Goal: Task Accomplishment & Management: Complete application form

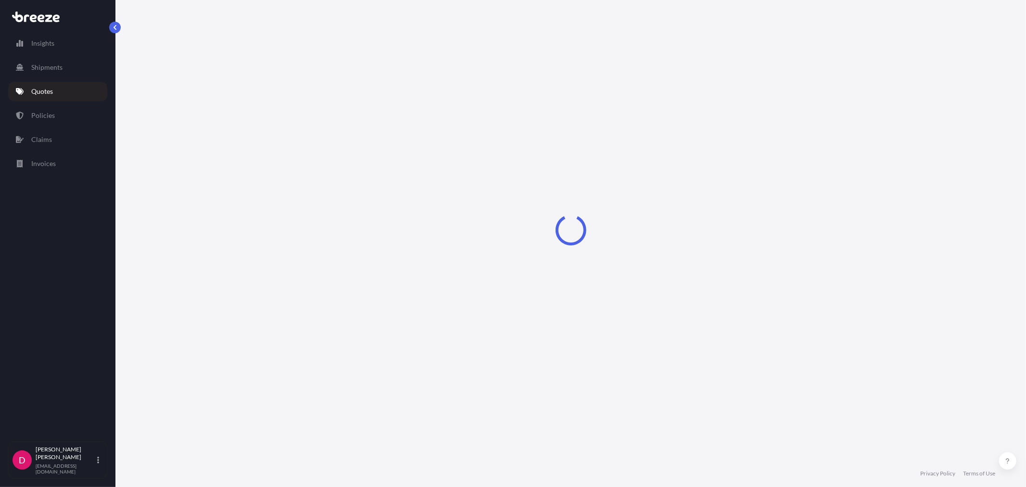
select select "Road"
select select "1"
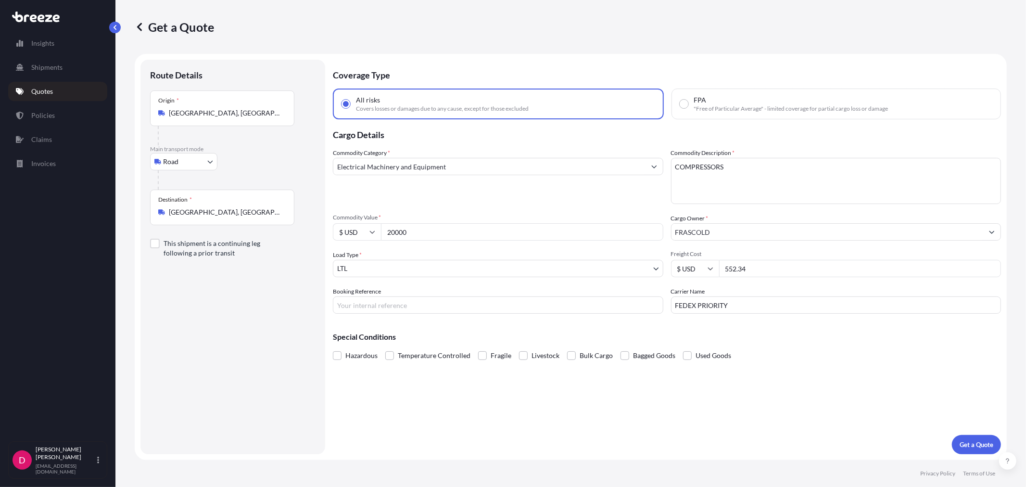
click at [214, 114] on input "[GEOGRAPHIC_DATA], [GEOGRAPHIC_DATA]" at bounding box center [226, 113] width 114 height 10
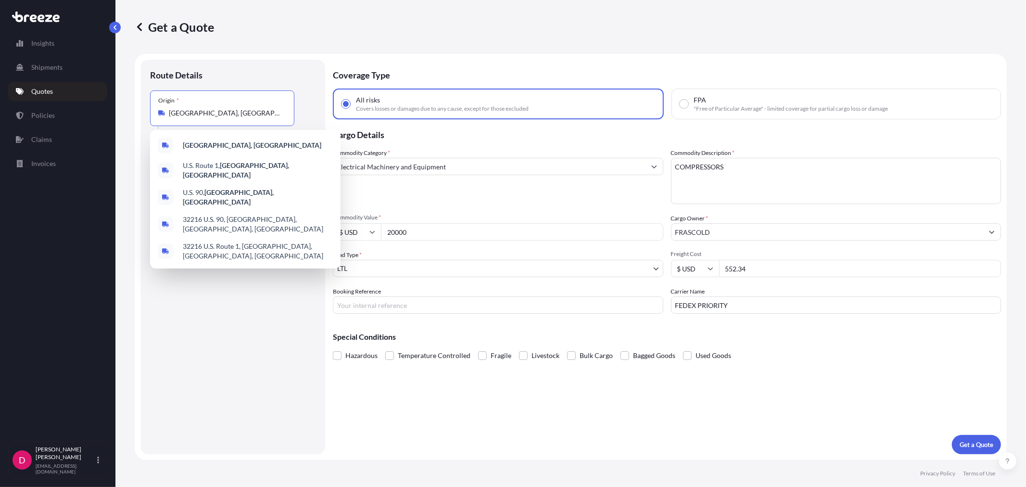
click at [214, 114] on input "[GEOGRAPHIC_DATA], [GEOGRAPHIC_DATA]" at bounding box center [226, 113] width 114 height 10
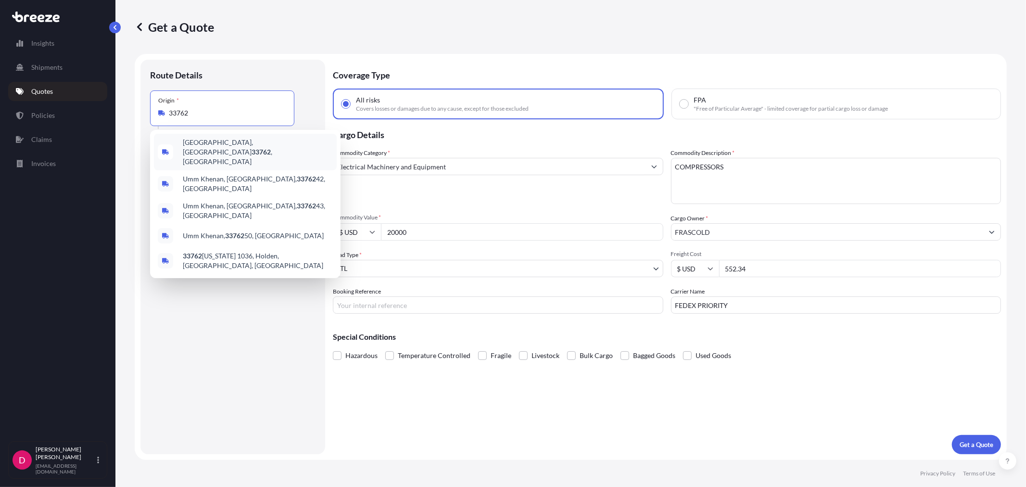
click at [225, 145] on span "[GEOGRAPHIC_DATA] , [GEOGRAPHIC_DATA]" at bounding box center [258, 152] width 150 height 29
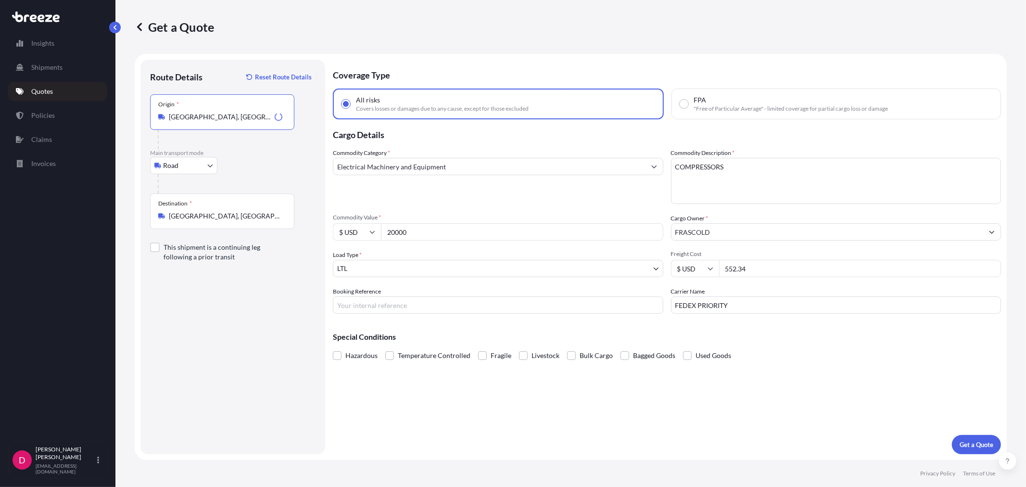
type input "[GEOGRAPHIC_DATA], [GEOGRAPHIC_DATA]"
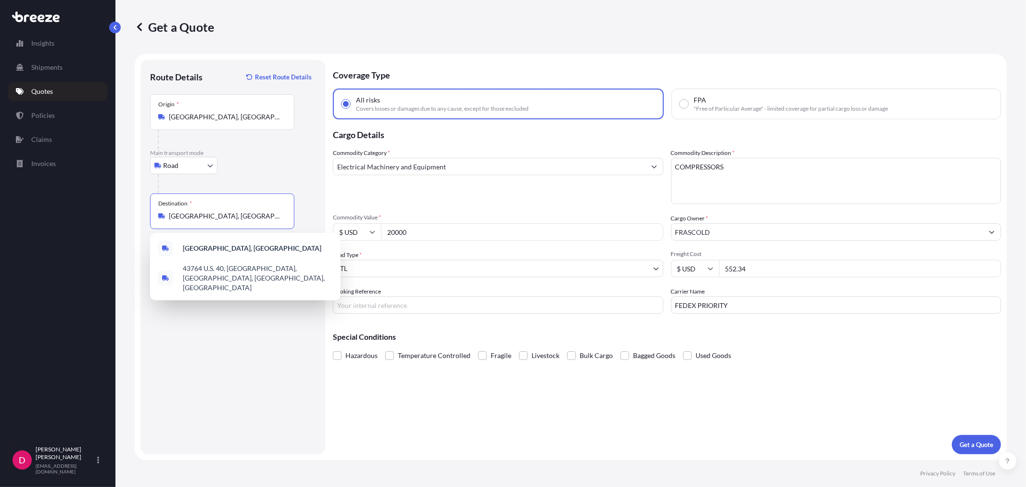
click at [230, 217] on input "[GEOGRAPHIC_DATA], [GEOGRAPHIC_DATA]" at bounding box center [226, 216] width 114 height 10
click at [230, 216] on input "[GEOGRAPHIC_DATA], [GEOGRAPHIC_DATA]" at bounding box center [226, 216] width 114 height 10
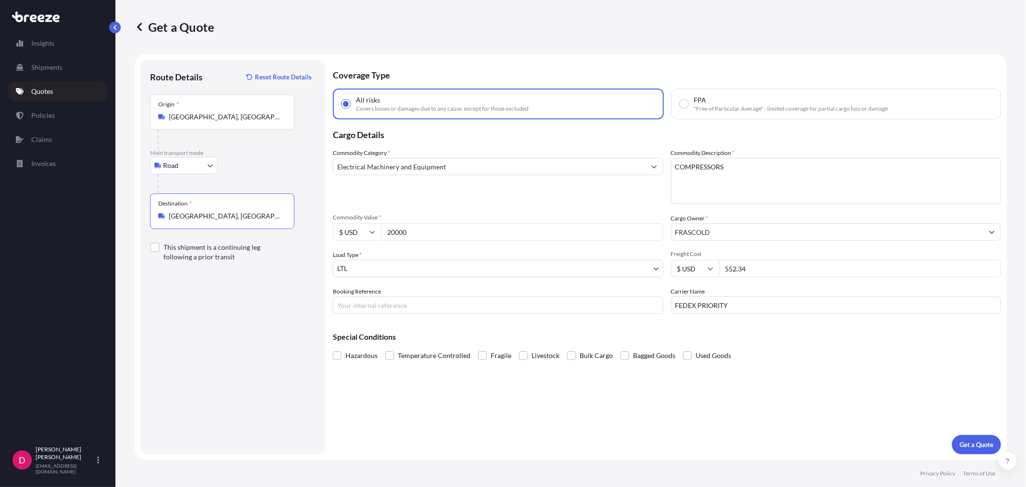
type input "[GEOGRAPHIC_DATA], [GEOGRAPHIC_DATA]"
drag, startPoint x: 425, startPoint y: 233, endPoint x: 296, endPoint y: 226, distance: 129.1
click at [296, 226] on form "Route Details Reset Route Details Place of loading Road Road Rail Origin * [GEO…" at bounding box center [571, 257] width 872 height 406
paste input "7842.36"
type input "7842.36"
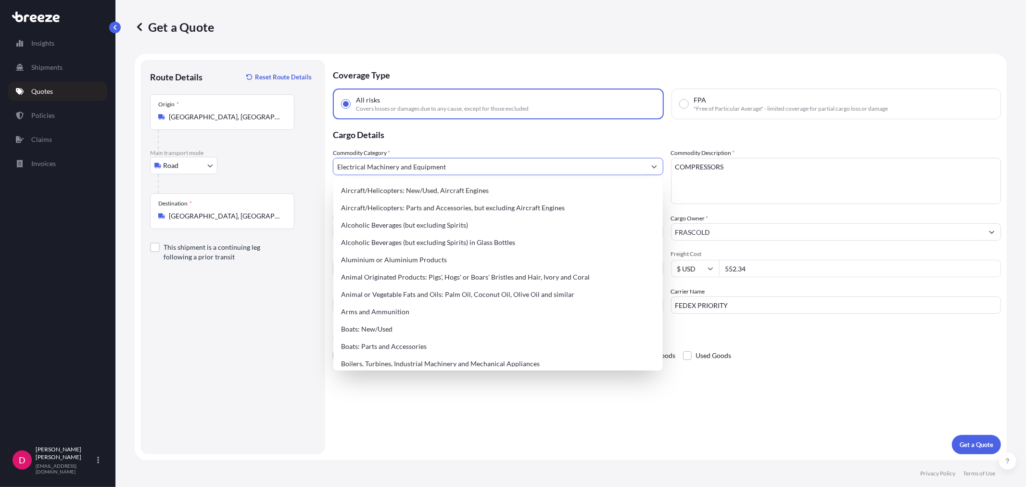
click at [417, 169] on input "Electrical Machinery and Equipment" at bounding box center [489, 166] width 312 height 17
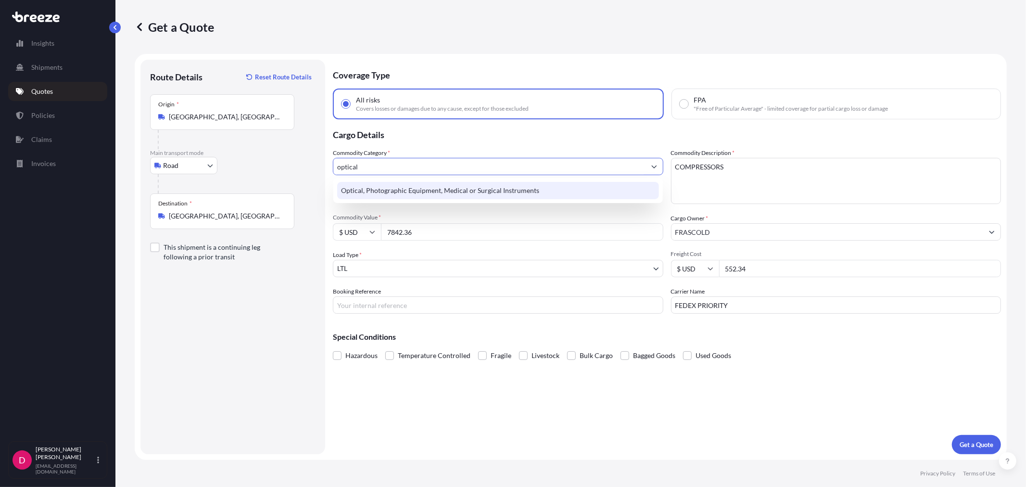
click at [417, 186] on div "Optical, Photographic Equipment, Medical or Surgical Instruments" at bounding box center [497, 190] width 321 height 17
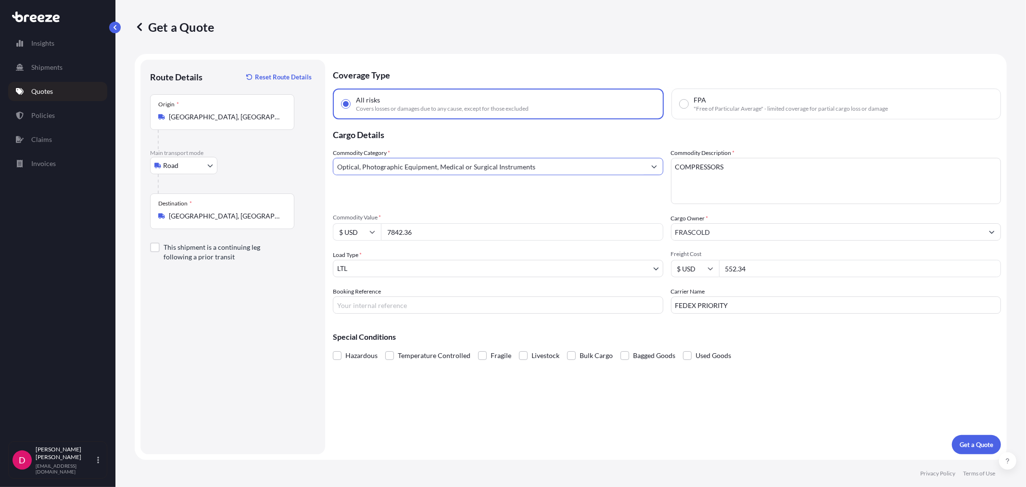
type input "Optical, Photographic Equipment, Medical or Surgical Instruments"
drag, startPoint x: 767, startPoint y: 162, endPoint x: 604, endPoint y: 181, distance: 163.7
click at [604, 181] on div "Commodity Category * Optical, Photographic Equipment, Medical or Surgical Instr…" at bounding box center [667, 230] width 668 height 165
type textarea "medical instruments"
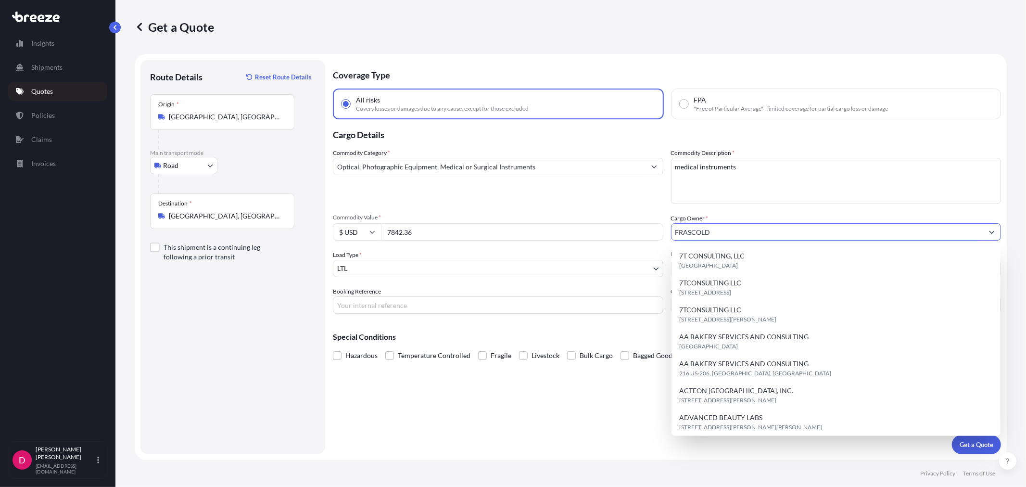
drag, startPoint x: 645, startPoint y: 236, endPoint x: 638, endPoint y: 237, distance: 6.3
click at [638, 237] on div "Commodity Category * Optical, Photographic Equipment, Medical or Surgical Instr…" at bounding box center [667, 230] width 668 height 165
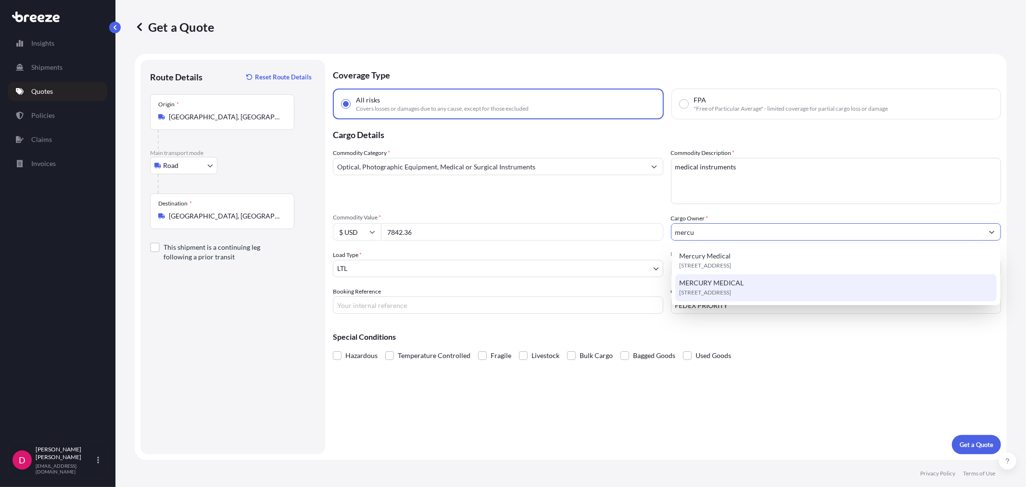
click at [708, 285] on span "MERCURY MEDICAL" at bounding box center [711, 283] width 64 height 10
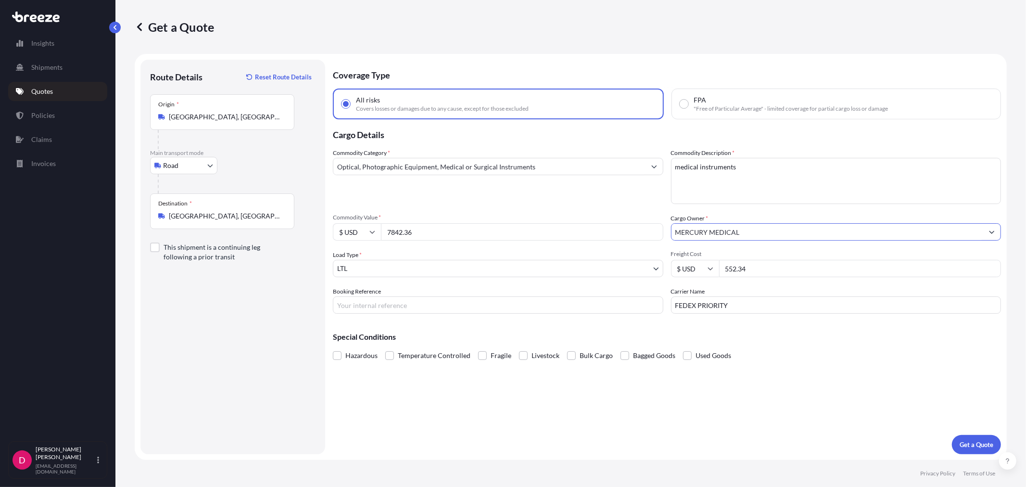
type input "MERCURY MEDICAL"
drag, startPoint x: 728, startPoint y: 306, endPoint x: 646, endPoint y: 312, distance: 82.0
click at [646, 312] on div "Commodity Category * Optical, Photographic Equipment, Medical or Surgical Instr…" at bounding box center [667, 230] width 668 height 165
click at [727, 327] on div "Special Conditions Hazardous Temperature Controlled Fragile Livestock Bulk Carg…" at bounding box center [667, 341] width 668 height 41
drag, startPoint x: 713, startPoint y: 302, endPoint x: 628, endPoint y: 310, distance: 85.6
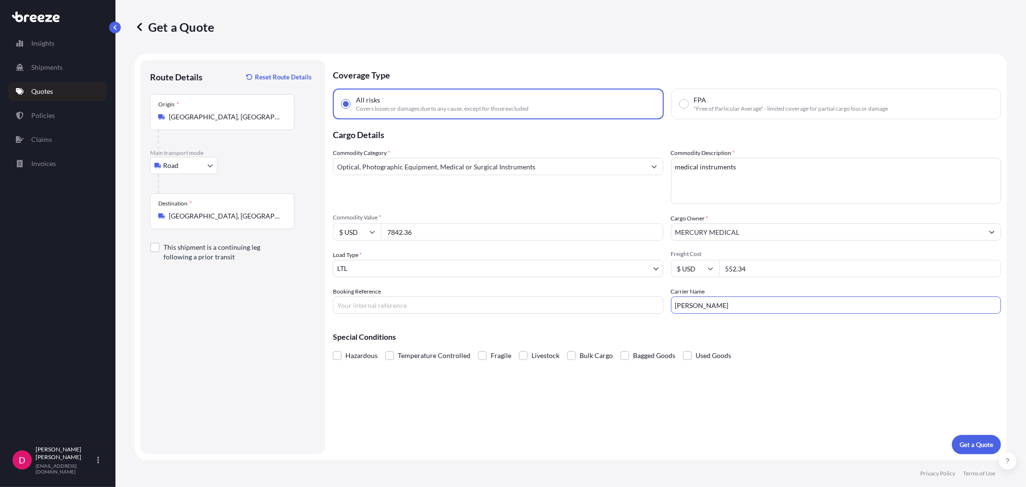
click at [628, 310] on div "Commodity Category * Optical, Photographic Equipment, Medical or Surgical Instr…" at bounding box center [667, 230] width 668 height 165
type input "[PERSON_NAME]"
click at [391, 311] on input "Booking Reference" at bounding box center [498, 304] width 330 height 17
paste input "487039"
type input "487039"
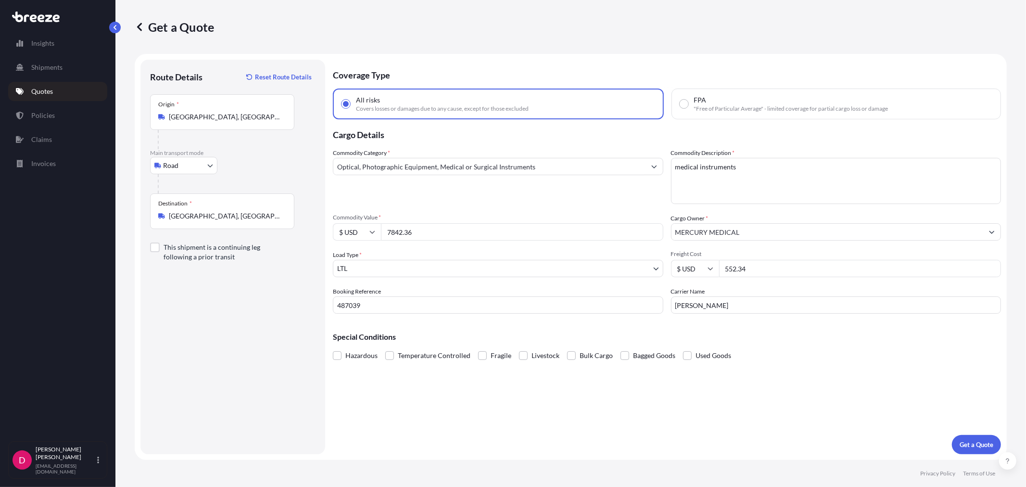
drag, startPoint x: 785, startPoint y: 267, endPoint x: 703, endPoint y: 275, distance: 82.2
click at [703, 275] on div "$ USD 552.34" at bounding box center [836, 268] width 330 height 17
type input "160.38"
click at [968, 447] on p "Get a Quote" at bounding box center [977, 445] width 34 height 10
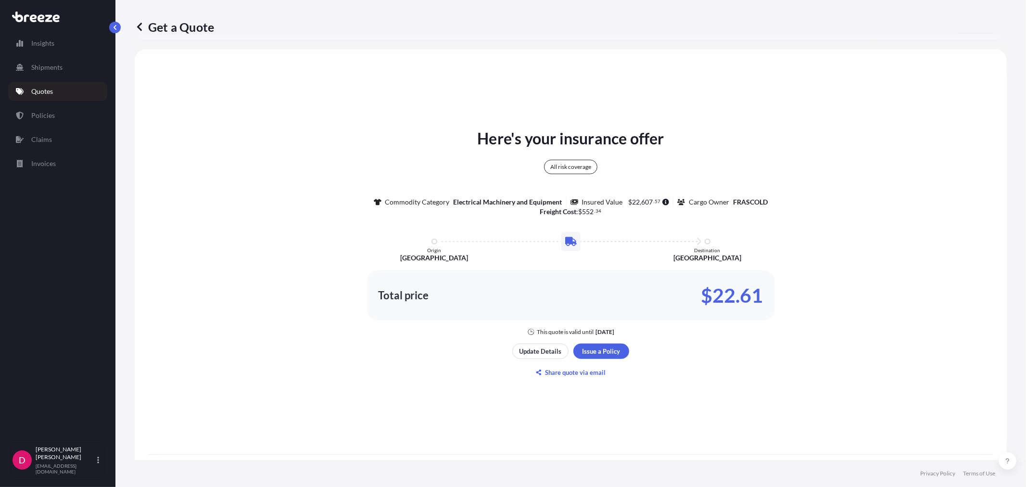
scroll to position [475, 0]
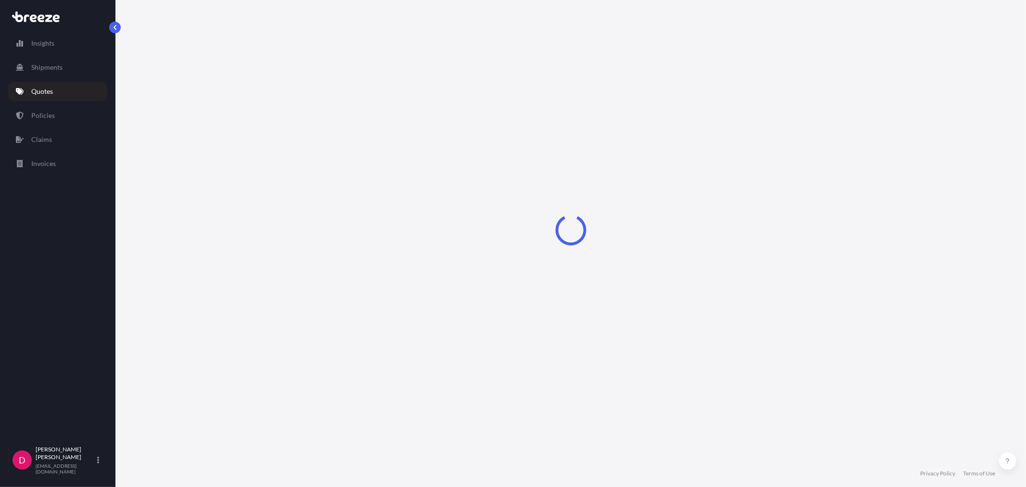
select select "Road"
select select "1"
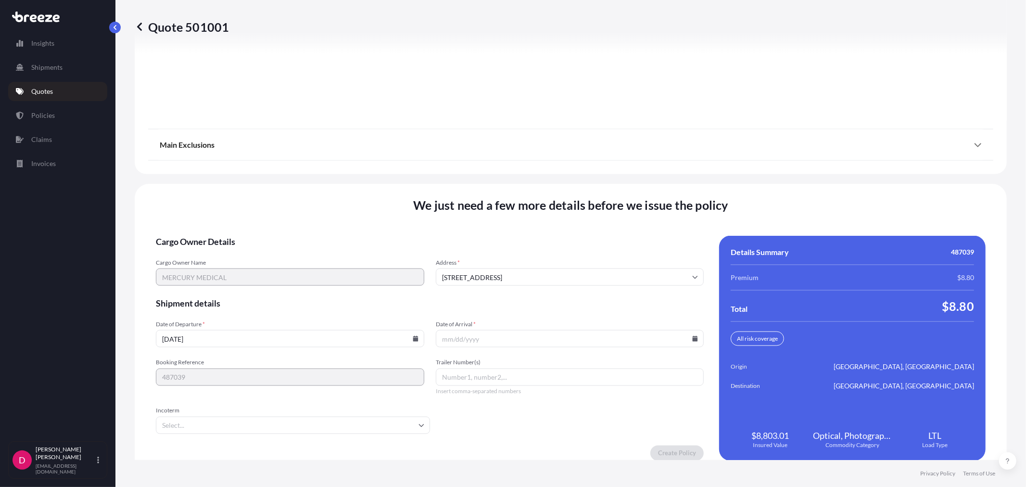
scroll to position [1191, 0]
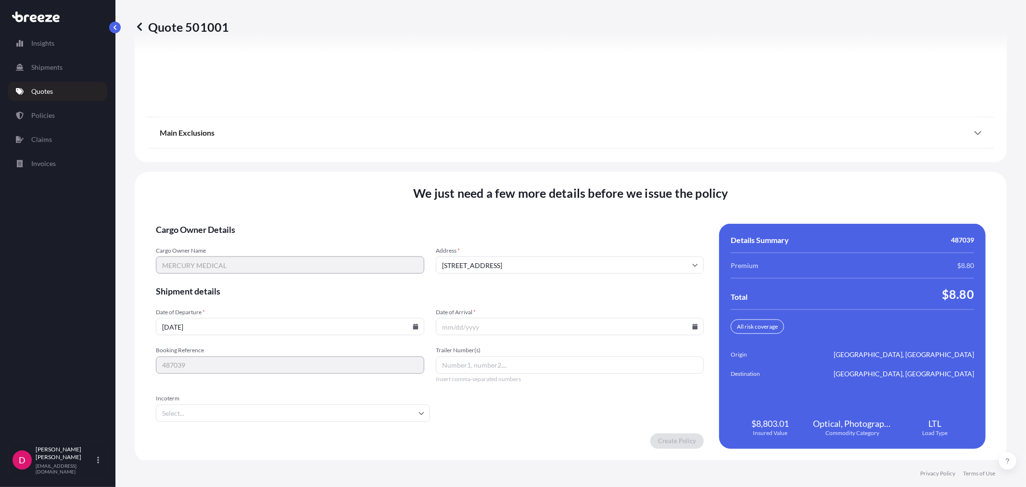
click at [413, 319] on input "[DATE]" at bounding box center [290, 326] width 268 height 17
click at [413, 324] on icon at bounding box center [415, 327] width 5 height 6
click at [239, 219] on button "7" at bounding box center [243, 220] width 15 height 15
type input "[DATE]"
click at [693, 324] on icon at bounding box center [695, 327] width 5 height 6
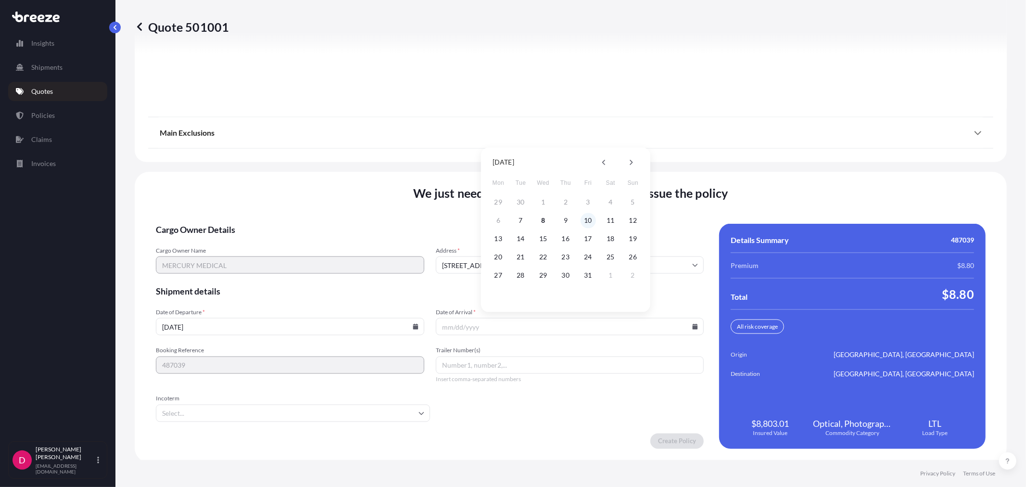
click at [592, 221] on button "10" at bounding box center [588, 220] width 15 height 15
type input "[DATE]"
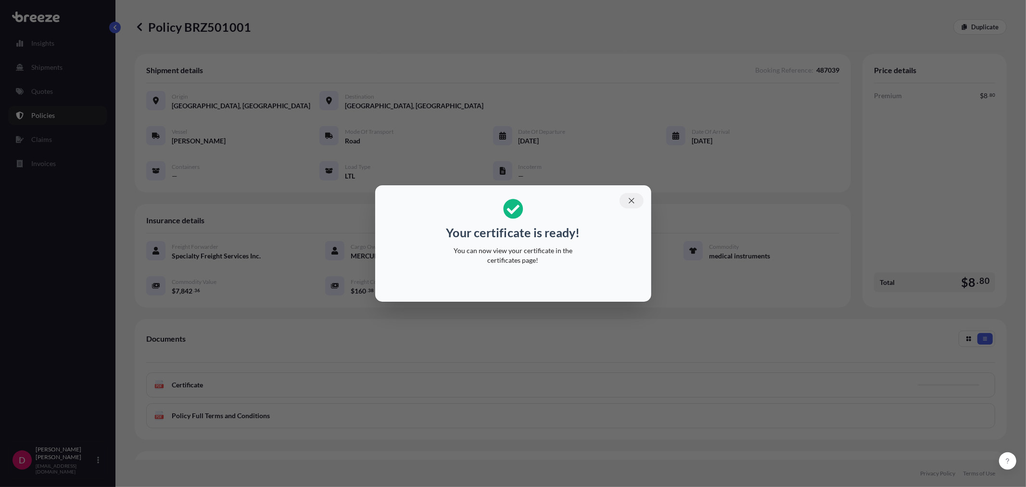
click at [631, 196] on icon "button" at bounding box center [631, 200] width 9 height 9
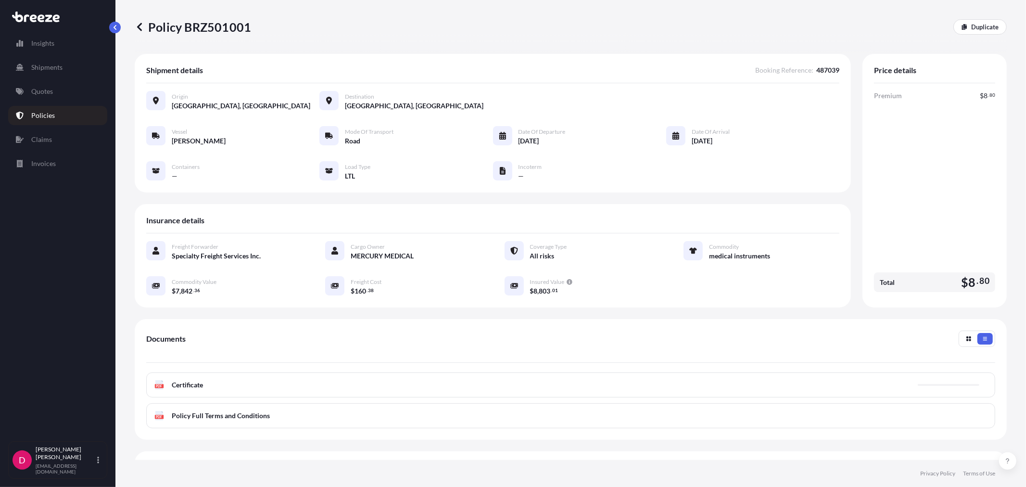
click at [218, 25] on p "Policy BRZ501001" at bounding box center [193, 26] width 116 height 15
copy p "BRZ501001"
click at [972, 25] on p "Duplicate" at bounding box center [984, 27] width 27 height 10
select select "Road"
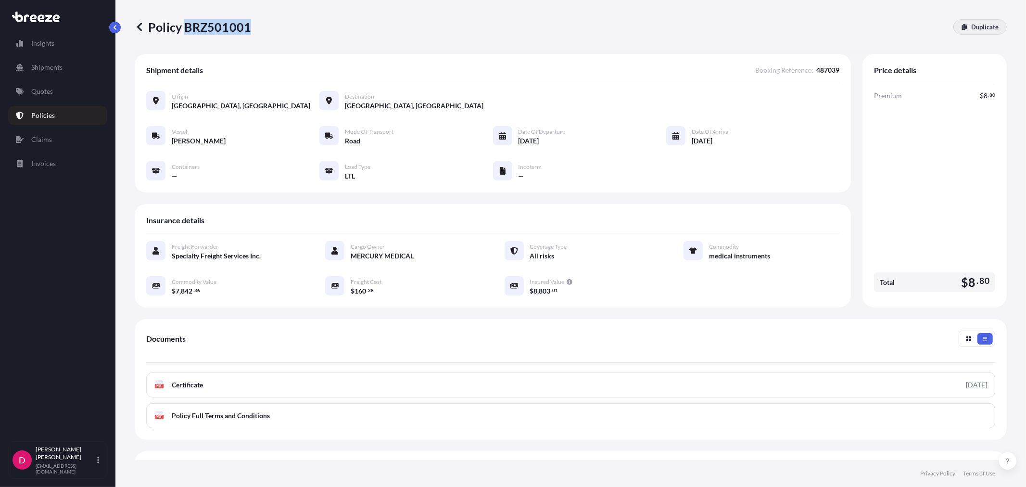
select select "1"
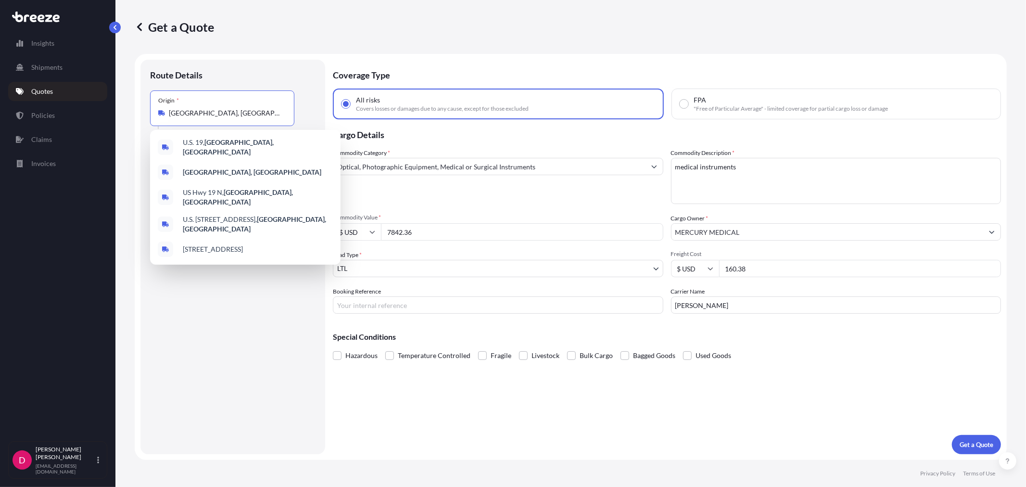
drag, startPoint x: 255, startPoint y: 114, endPoint x: 146, endPoint y: 117, distance: 108.8
click at [146, 117] on div "Route Details Place of loading Road Road Rail Origin * [GEOGRAPHIC_DATA] Main t…" at bounding box center [232, 257] width 185 height 394
drag, startPoint x: 171, startPoint y: 317, endPoint x: 239, endPoint y: 241, distance: 101.2
click at [186, 306] on div "Route Details Place of loading Road Road Rail Origin * [GEOGRAPHIC_DATA] Main t…" at bounding box center [232, 256] width 165 height 375
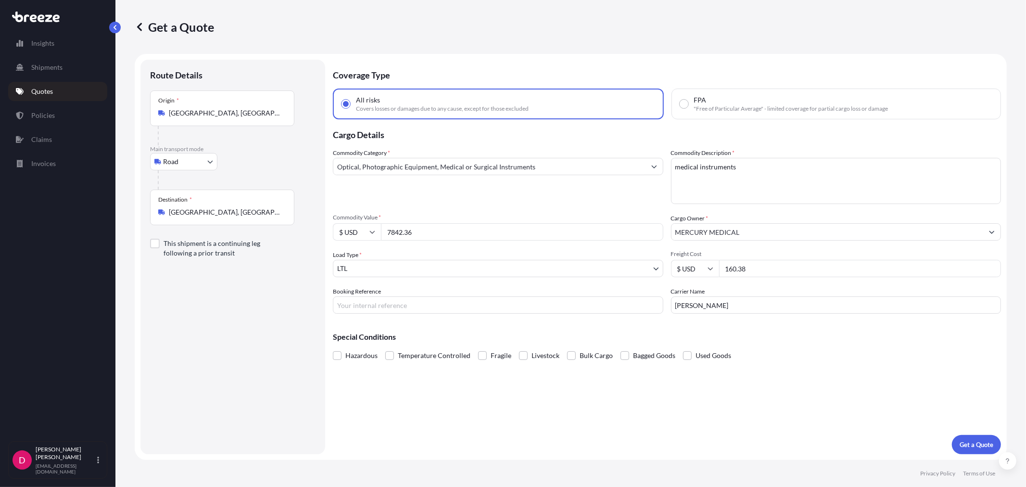
click at [222, 214] on input "[GEOGRAPHIC_DATA], [GEOGRAPHIC_DATA]" at bounding box center [226, 212] width 114 height 10
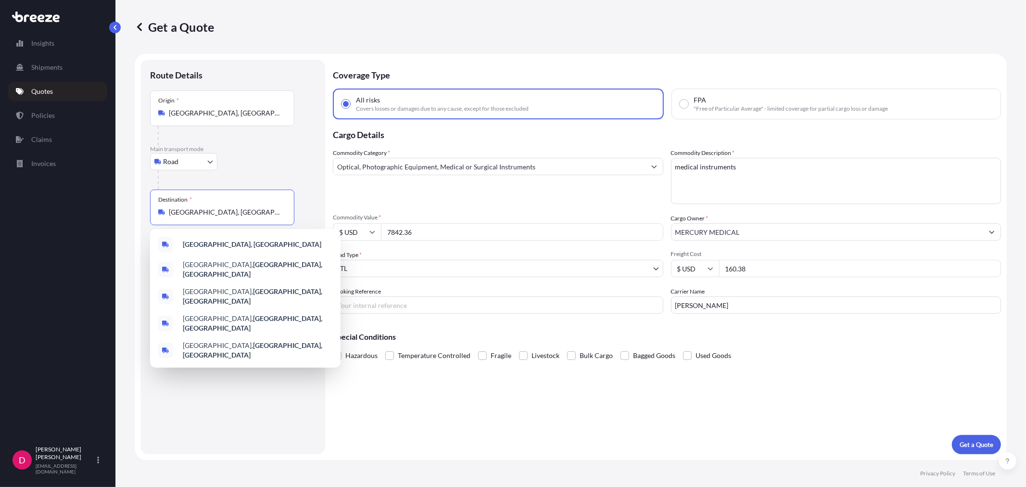
click at [222, 214] on input "[GEOGRAPHIC_DATA], [GEOGRAPHIC_DATA]" at bounding box center [226, 212] width 114 height 10
paste input "[GEOGRAPHIC_DATA]"
type input "[GEOGRAPHIC_DATA], [GEOGRAPHIC_DATA]"
click at [238, 113] on input "[GEOGRAPHIC_DATA], [GEOGRAPHIC_DATA]" at bounding box center [226, 113] width 114 height 10
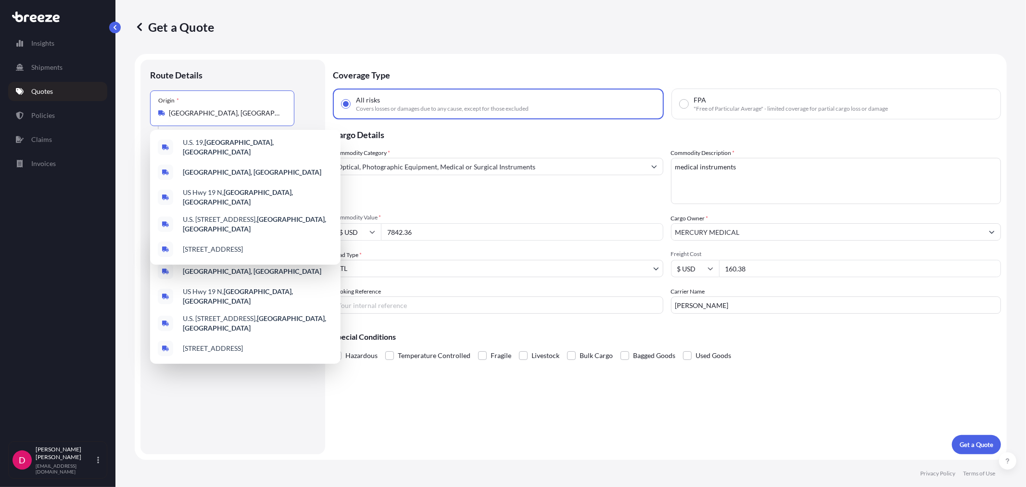
click at [238, 113] on input "[GEOGRAPHIC_DATA], [GEOGRAPHIC_DATA]" at bounding box center [226, 113] width 114 height 10
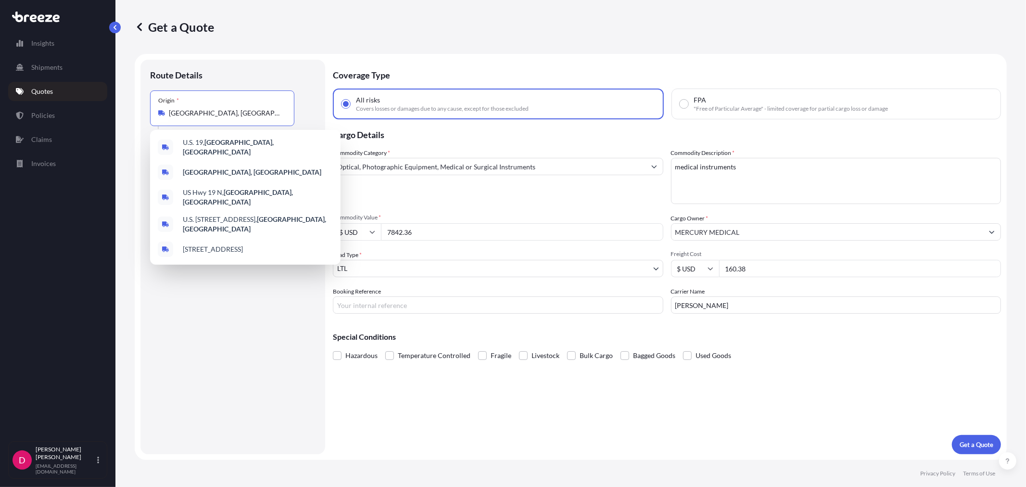
click at [238, 113] on input "[GEOGRAPHIC_DATA], [GEOGRAPHIC_DATA]" at bounding box center [226, 113] width 114 height 10
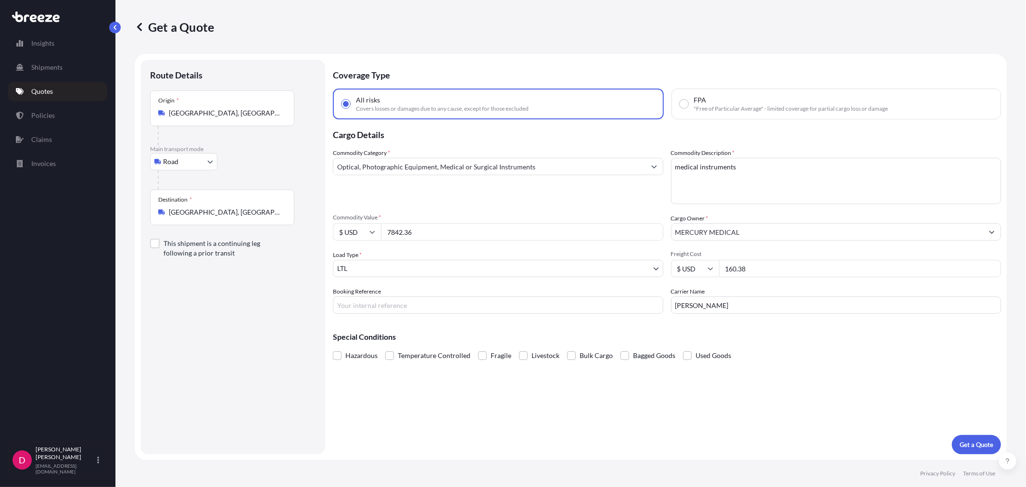
click at [194, 111] on input "[GEOGRAPHIC_DATA], [GEOGRAPHIC_DATA]" at bounding box center [226, 113] width 114 height 10
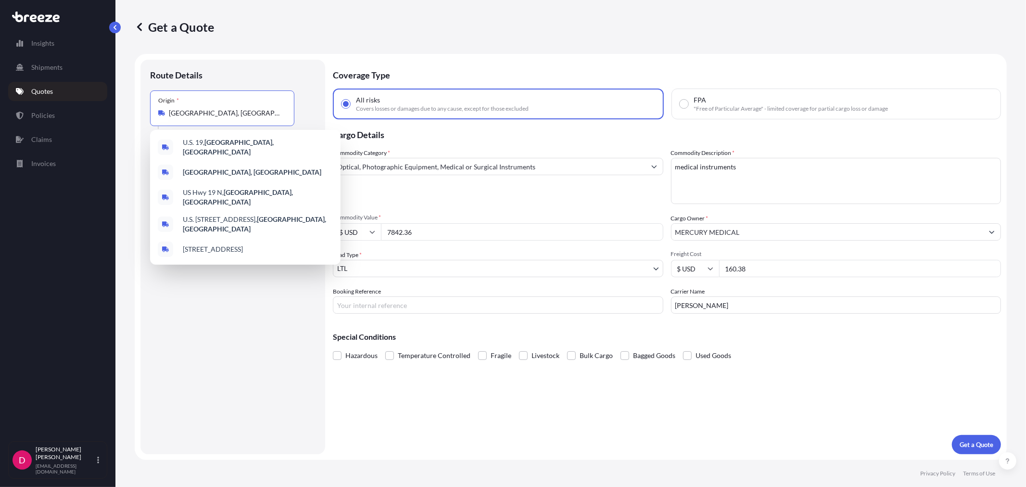
click at [194, 111] on input "[GEOGRAPHIC_DATA], [GEOGRAPHIC_DATA]" at bounding box center [226, 113] width 114 height 10
paste input "K8V5R5"
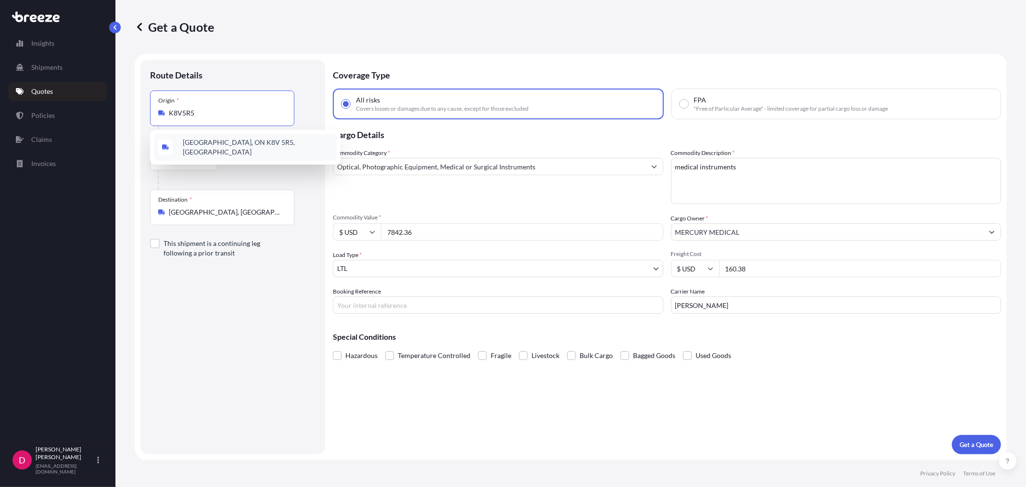
click at [209, 148] on span "[GEOGRAPHIC_DATA], ON K8V 5R5, [GEOGRAPHIC_DATA]" at bounding box center [258, 147] width 150 height 19
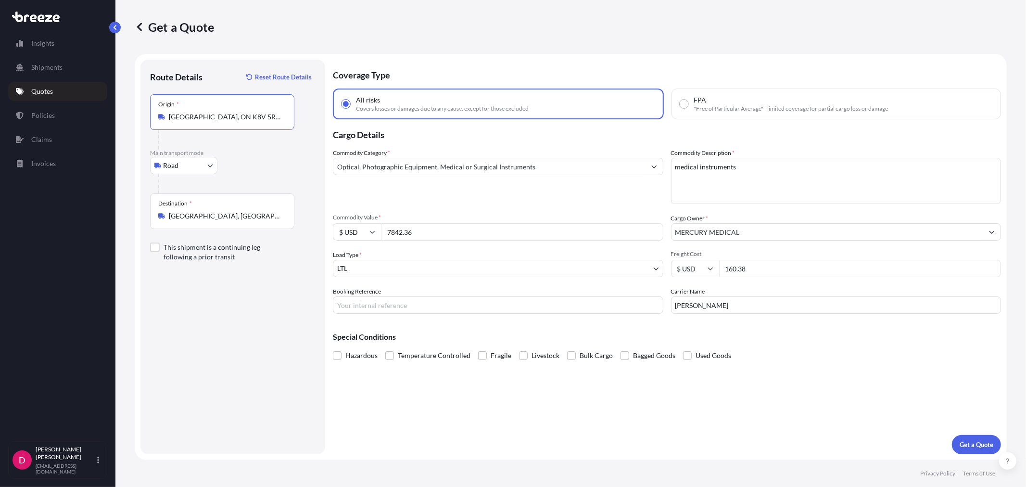
type input "[GEOGRAPHIC_DATA], ON K8V 5R5, [GEOGRAPHIC_DATA]"
drag, startPoint x: 430, startPoint y: 231, endPoint x: 367, endPoint y: 232, distance: 63.0
click at [367, 232] on div "$ USD 7842.36" at bounding box center [498, 231] width 330 height 17
type input "980.00"
drag, startPoint x: 765, startPoint y: 266, endPoint x: 713, endPoint y: 276, distance: 53.0
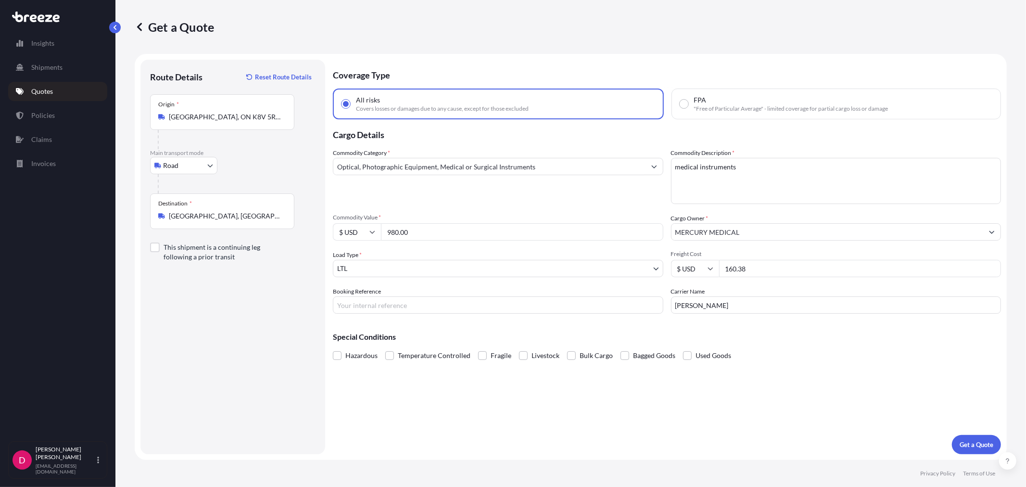
click at [713, 276] on div "Commodity Category * Optical, Photographic Equipment, Medical or Surgical Instr…" at bounding box center [667, 230] width 668 height 165
type input "550.00"
drag, startPoint x: 733, startPoint y: 306, endPoint x: 574, endPoint y: 318, distance: 159.2
click at [574, 318] on div "Coverage Type All risks Covers losses or damages due to any cause, except for t…" at bounding box center [667, 257] width 668 height 394
type input "HURONIA"
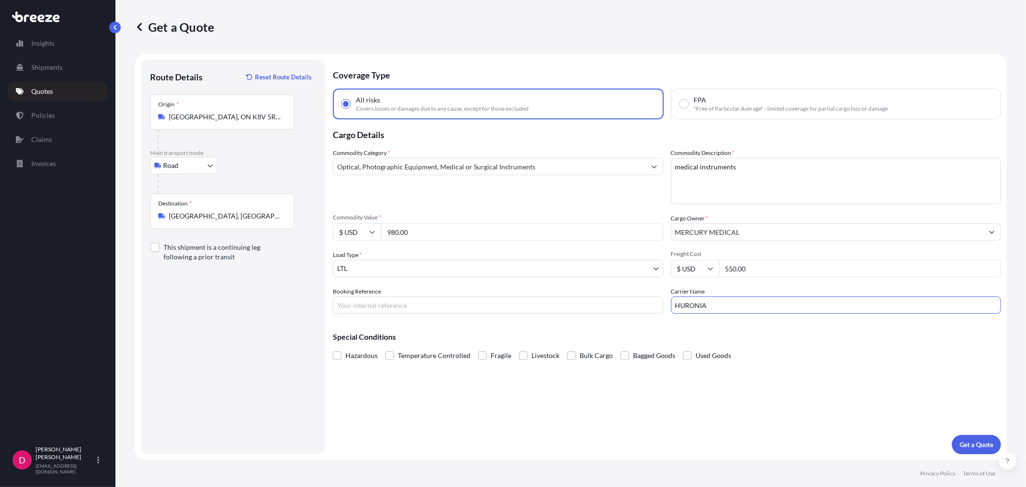
click at [406, 300] on input "Booking Reference" at bounding box center [498, 304] width 330 height 17
type input "487069"
click at [982, 444] on p "Get a Quote" at bounding box center [977, 445] width 34 height 10
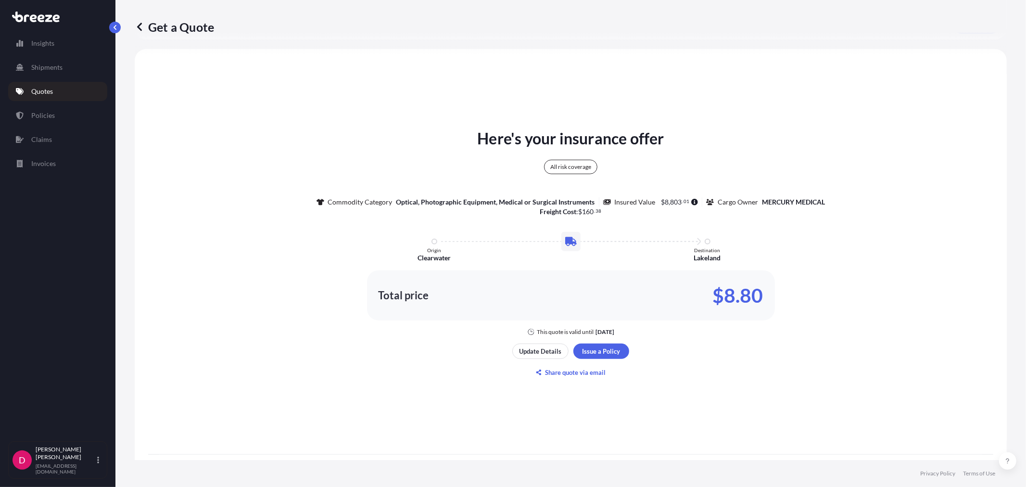
scroll to position [475, 0]
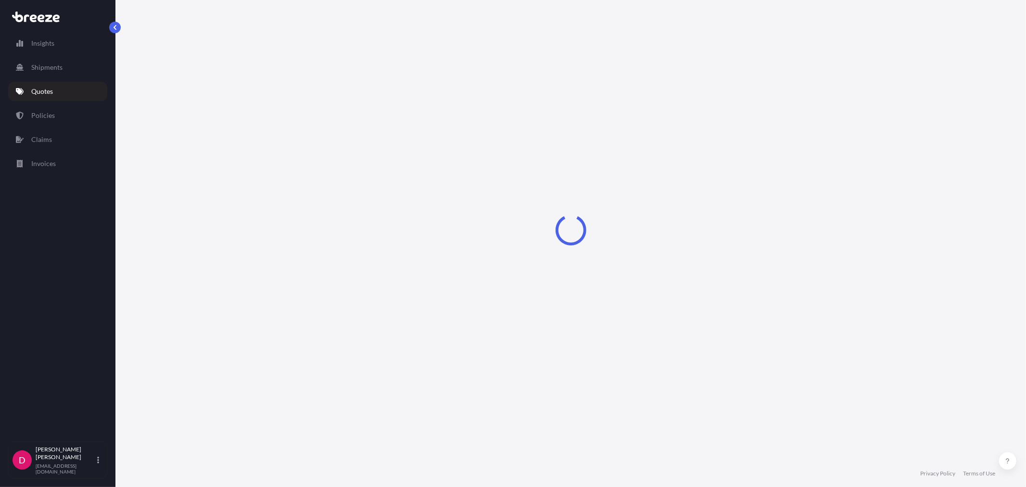
select select "Road"
select select "1"
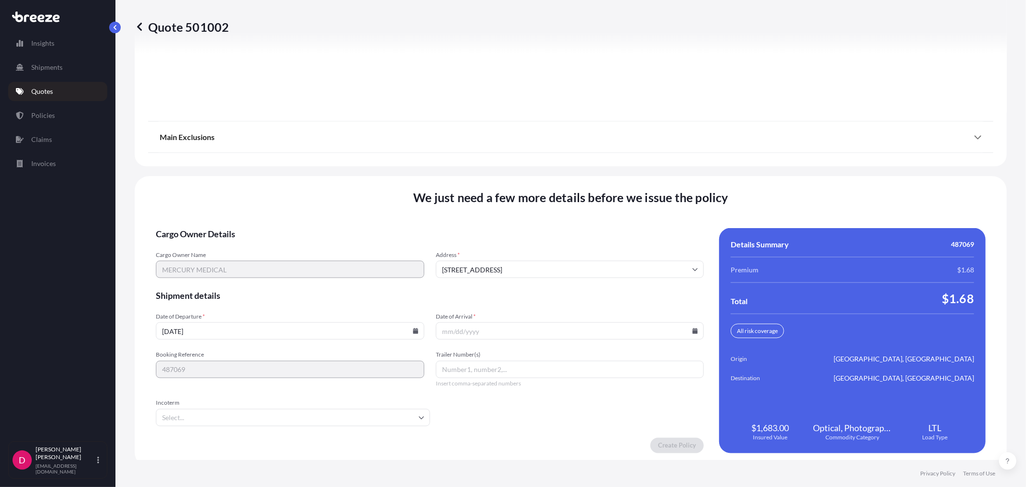
scroll to position [1191, 0]
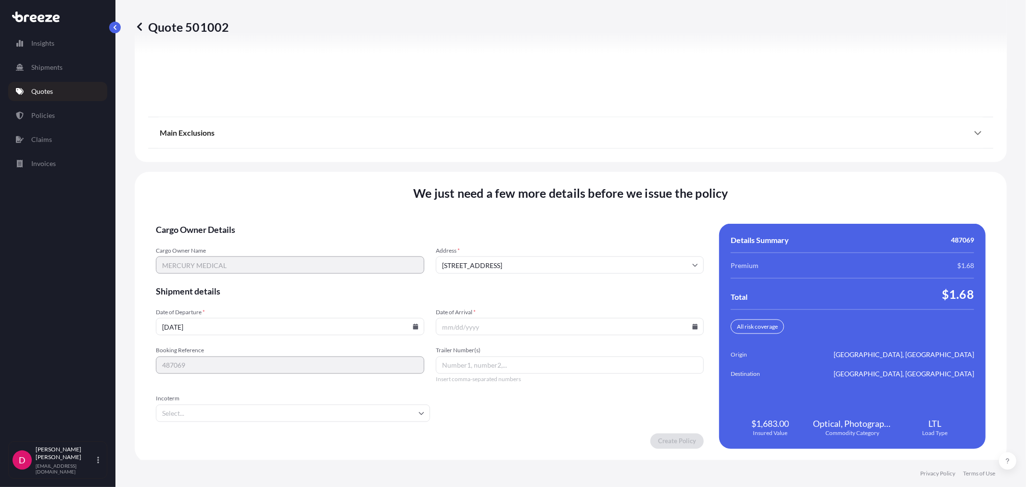
click at [693, 324] on icon at bounding box center [695, 327] width 5 height 6
click at [588, 239] on button "17" at bounding box center [588, 238] width 15 height 15
type input "[DATE]"
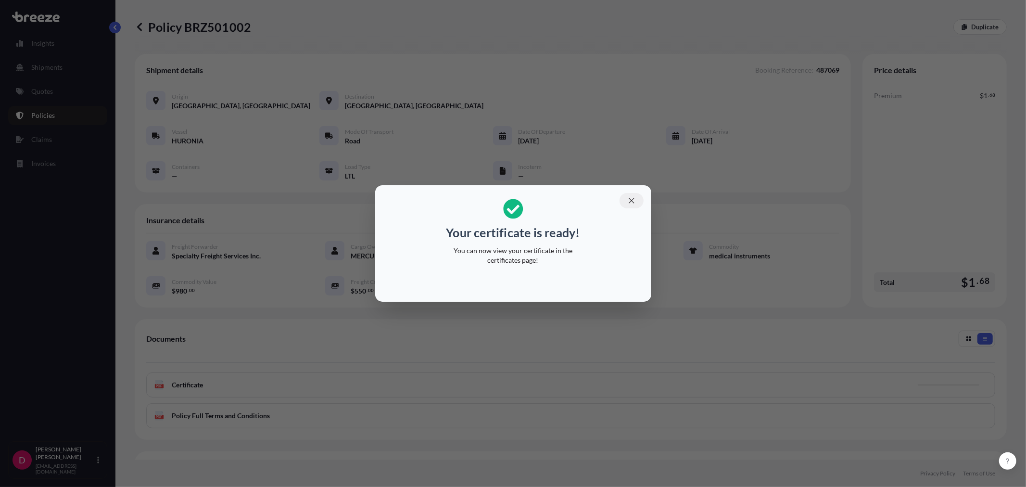
click at [629, 198] on icon "button" at bounding box center [631, 200] width 9 height 9
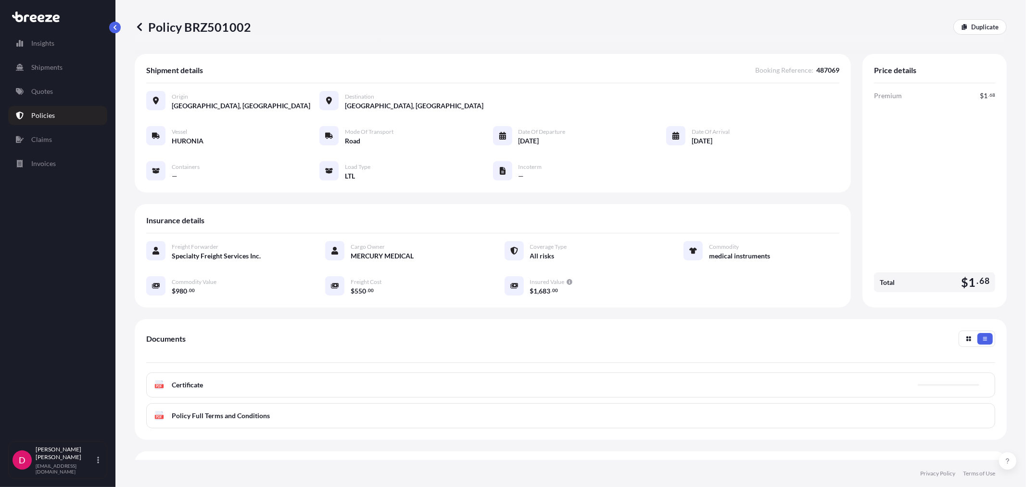
click at [224, 22] on p "Policy BRZ501002" at bounding box center [193, 26] width 116 height 15
copy p "BRZ501002"
click at [51, 95] on p "Quotes" at bounding box center [42, 92] width 22 height 10
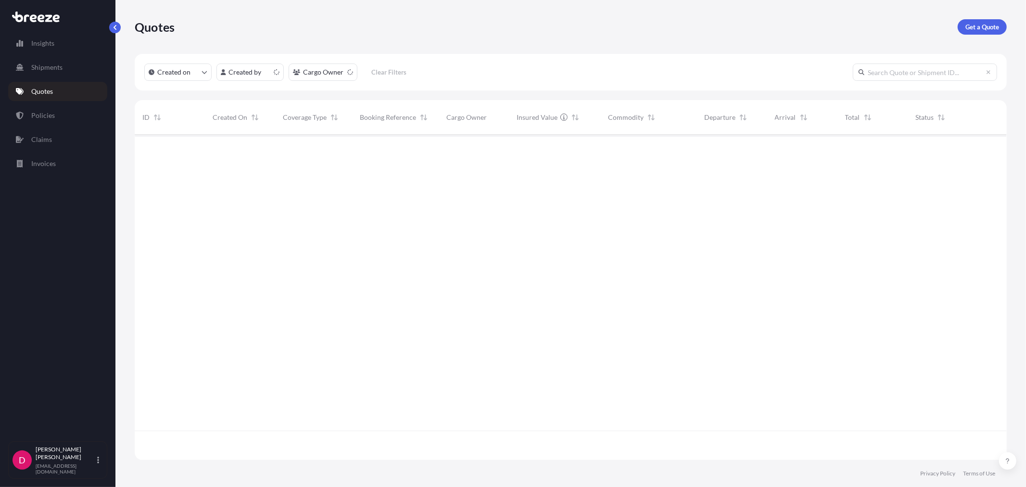
scroll to position [323, 864]
click at [991, 28] on p "Get a Quote" at bounding box center [982, 27] width 34 height 10
select select "Sea"
select select "1"
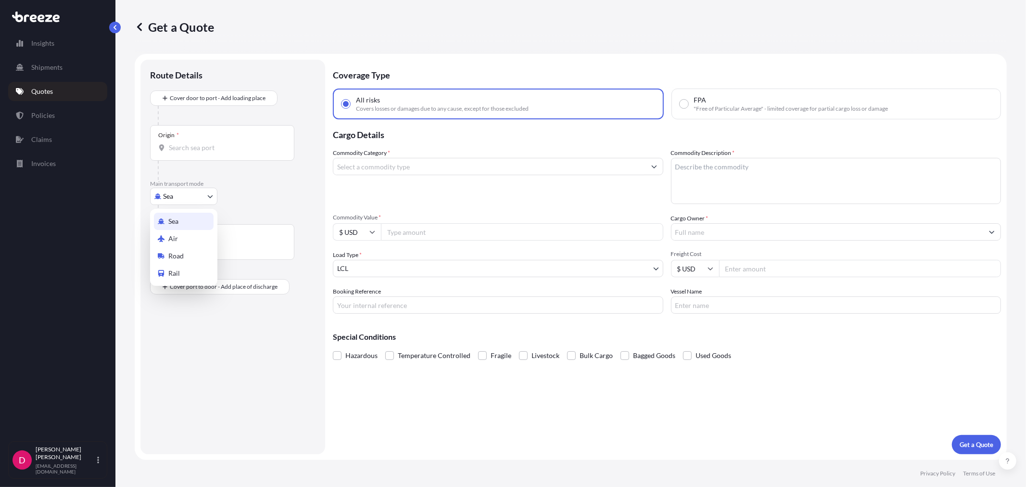
click at [191, 193] on body "Insights Shipments Quotes Policies Claims Invoices D [PERSON_NAME] [EMAIL_ADDRE…" at bounding box center [513, 243] width 1026 height 487
click at [184, 252] on div "Road" at bounding box center [184, 255] width 60 height 17
select select "Road"
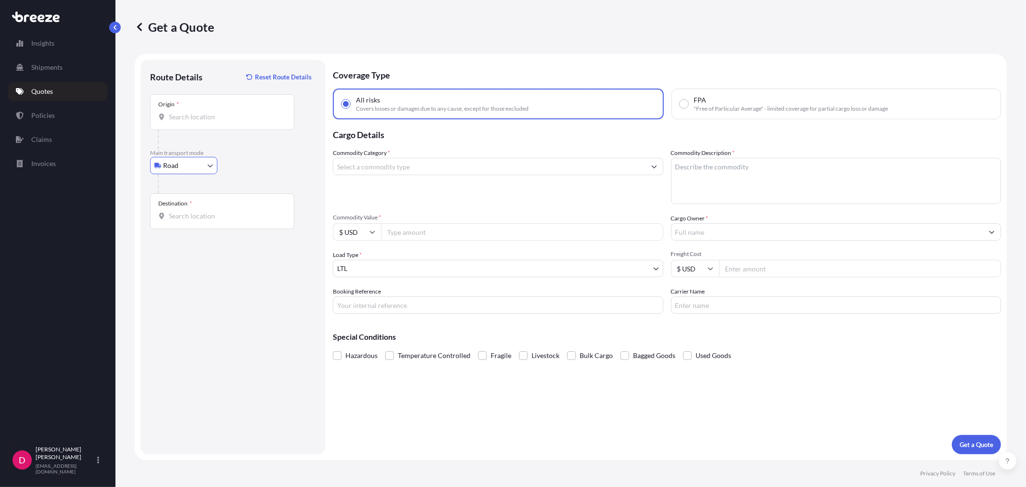
click at [195, 114] on input "Origin *" at bounding box center [226, 117] width 114 height 10
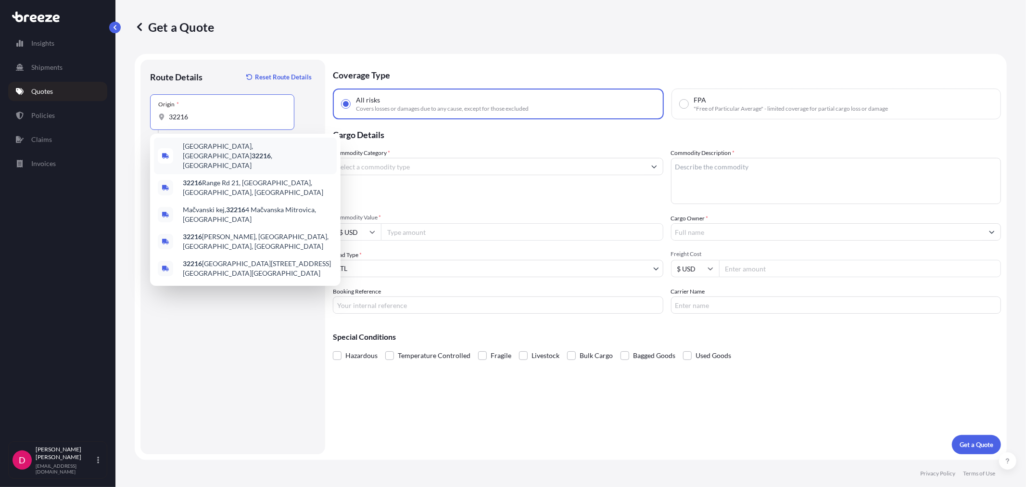
click at [205, 145] on span "[GEOGRAPHIC_DATA] , [GEOGRAPHIC_DATA]" at bounding box center [258, 155] width 150 height 29
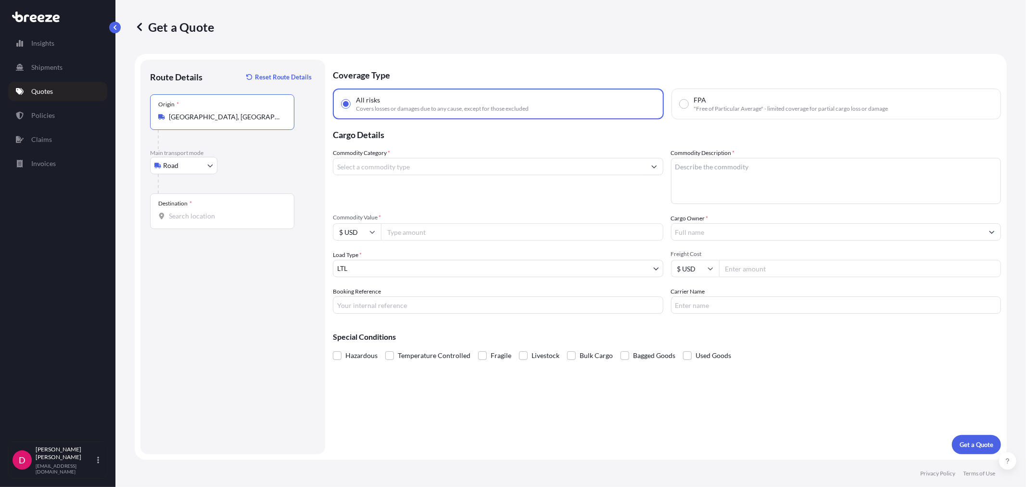
type input "[GEOGRAPHIC_DATA], [GEOGRAPHIC_DATA]"
click at [186, 217] on input "Destination *" at bounding box center [226, 216] width 114 height 10
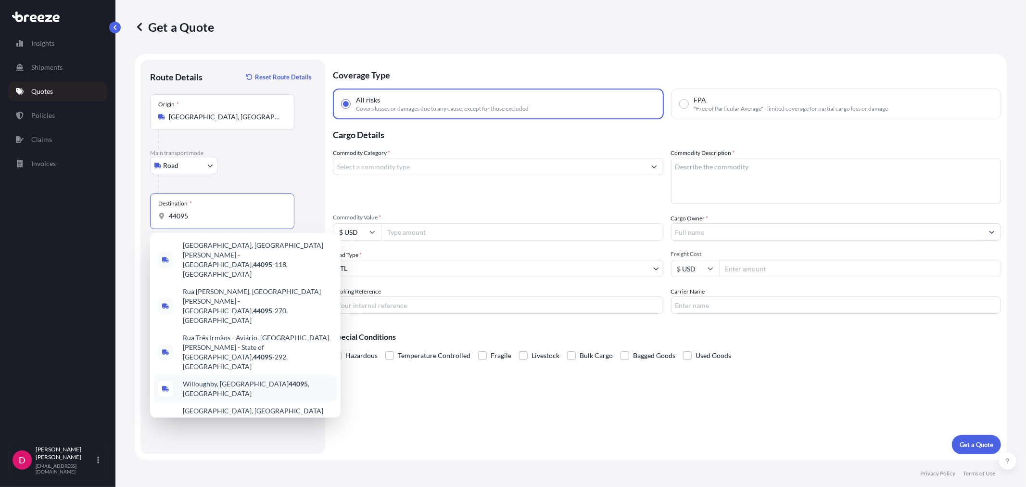
click at [257, 375] on div "[GEOGRAPHIC_DATA], OH 44095 , [GEOGRAPHIC_DATA]" at bounding box center [245, 388] width 183 height 27
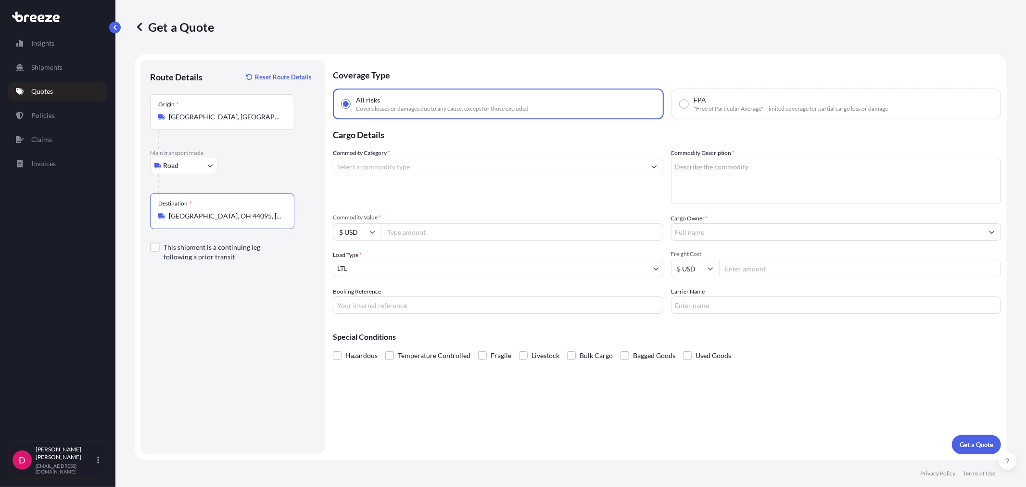
type input "[GEOGRAPHIC_DATA], OH 44095, [GEOGRAPHIC_DATA]"
click at [359, 165] on input "Commodity Category *" at bounding box center [489, 166] width 312 height 17
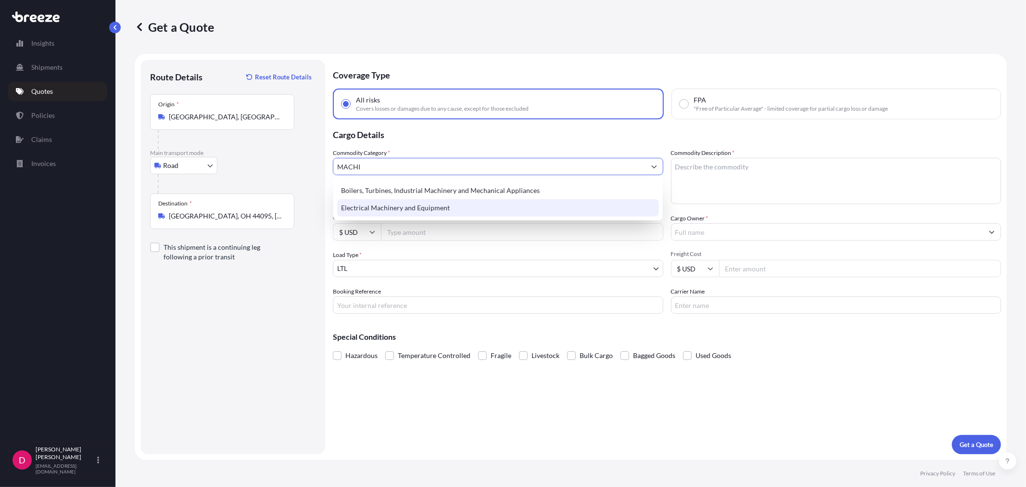
click at [375, 204] on div "Electrical Machinery and Equipment" at bounding box center [497, 207] width 321 height 17
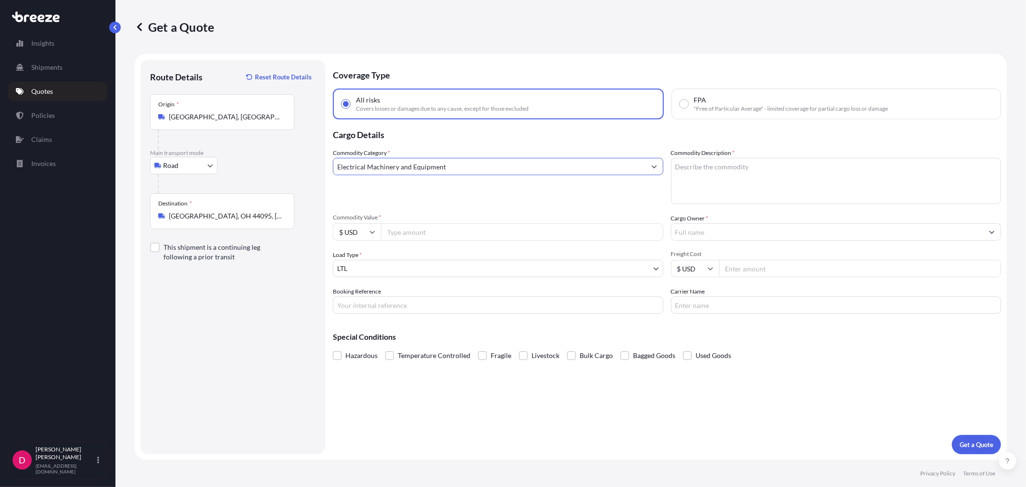
type input "Electrical Machinery and Equipment"
click at [780, 165] on textarea "Commodity Description *" at bounding box center [836, 181] width 330 height 46
type textarea "COMPRESSORS"
click at [541, 230] on input "Commodity Value *" at bounding box center [522, 231] width 282 height 17
type input "20000.00"
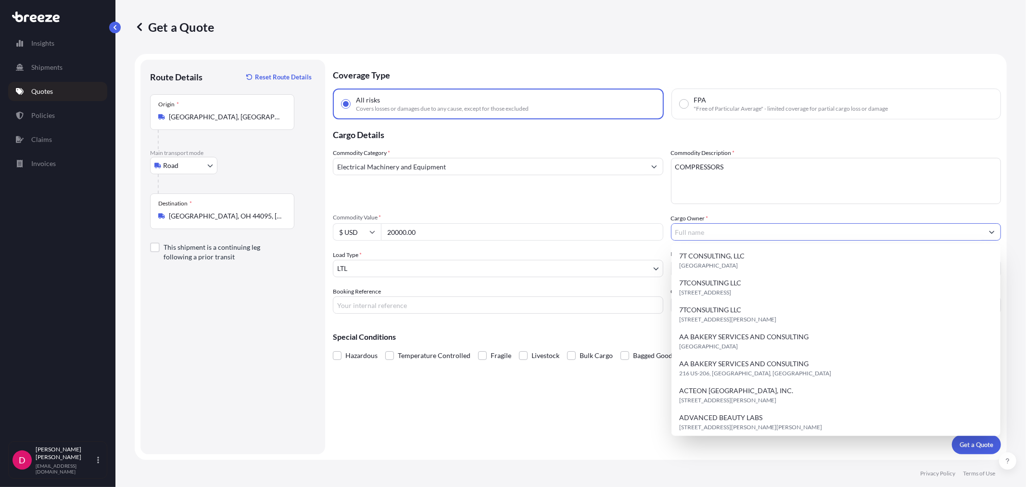
click at [795, 228] on input "Cargo Owner *" at bounding box center [828, 231] width 312 height 17
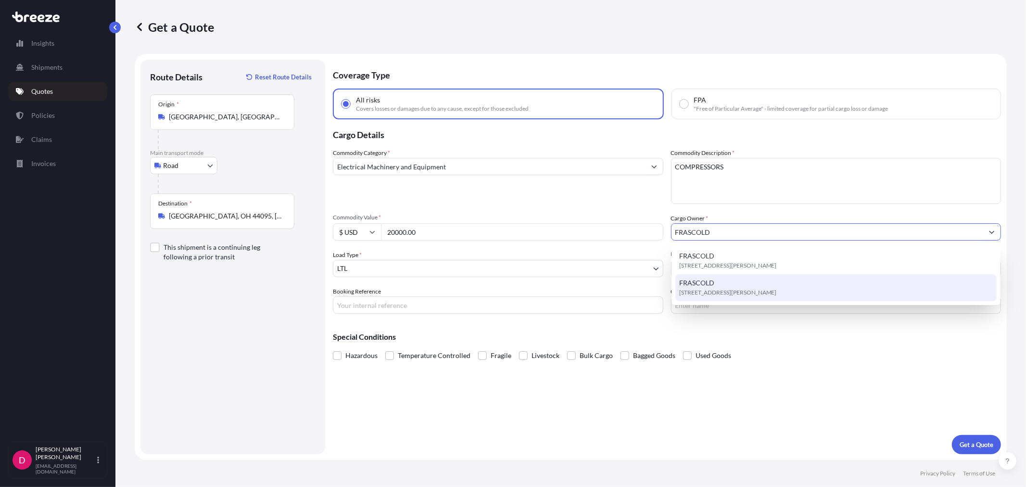
click at [713, 290] on span "[STREET_ADDRESS][PERSON_NAME]" at bounding box center [728, 293] width 98 height 10
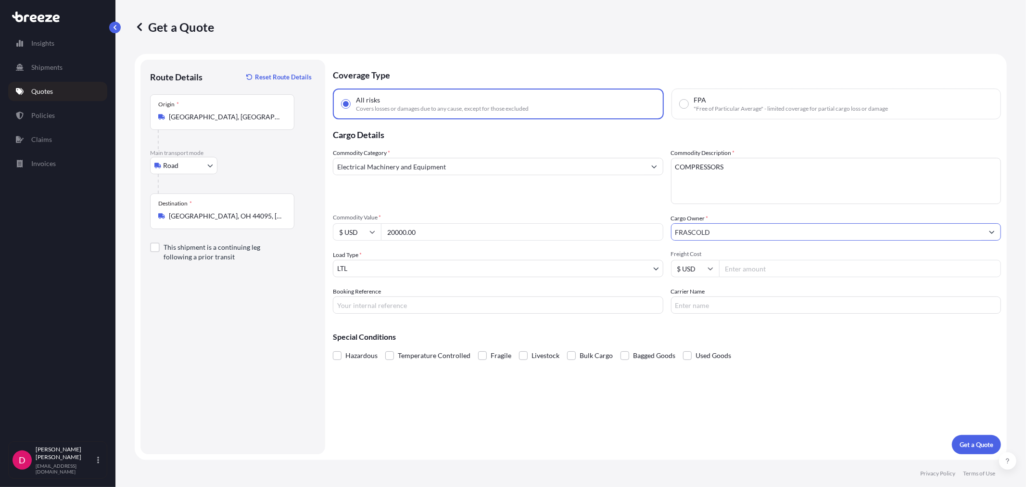
type input "FRASCOLD"
click at [361, 309] on input "Booking Reference" at bounding box center [498, 304] width 330 height 17
click at [426, 299] on input "Booking Reference" at bounding box center [498, 304] width 330 height 17
type input "487146"
click at [763, 263] on input "Freight Cost" at bounding box center [860, 268] width 282 height 17
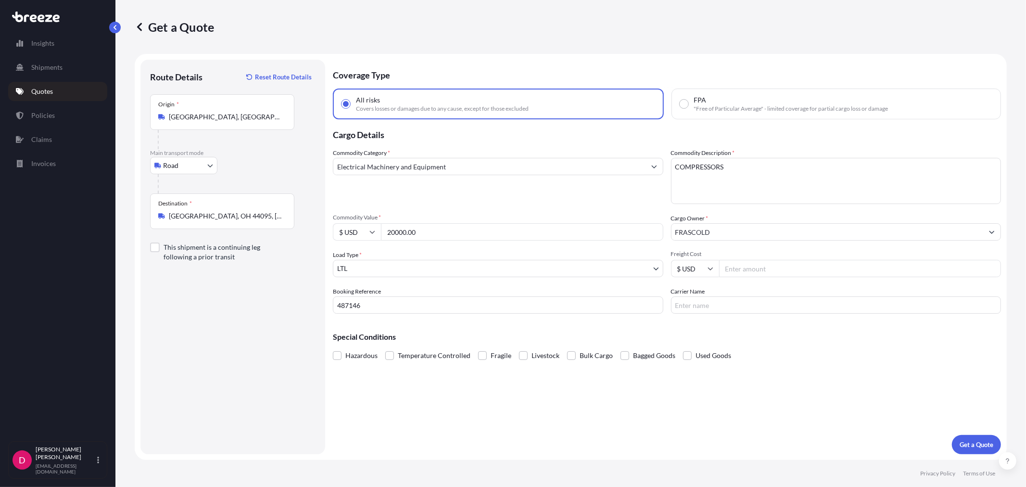
type input "4"
type input "753.00"
click at [701, 304] on input "Carrier Name" at bounding box center [836, 304] width 330 height 17
type input "FEDEX PRIORITY"
click at [966, 446] on p "Get a Quote" at bounding box center [977, 445] width 34 height 10
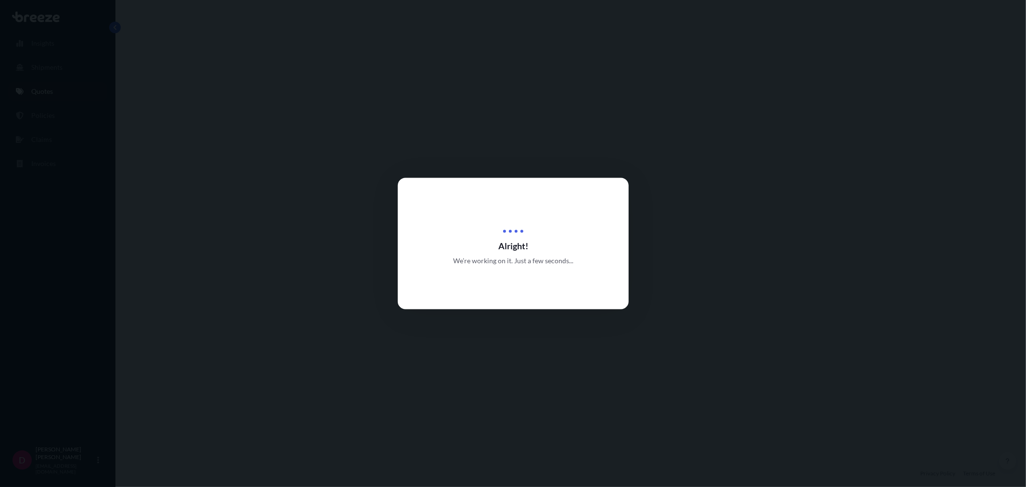
select select "Road"
select select "1"
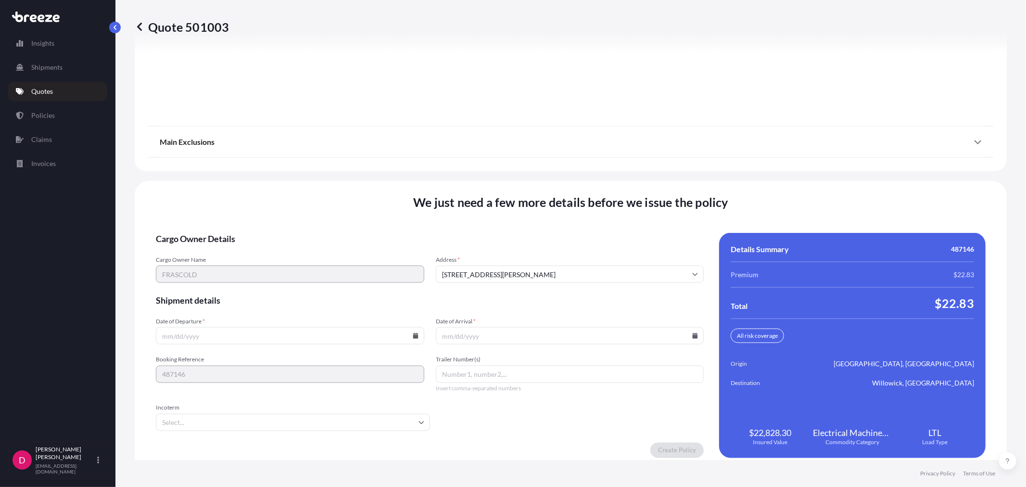
scroll to position [1191, 0]
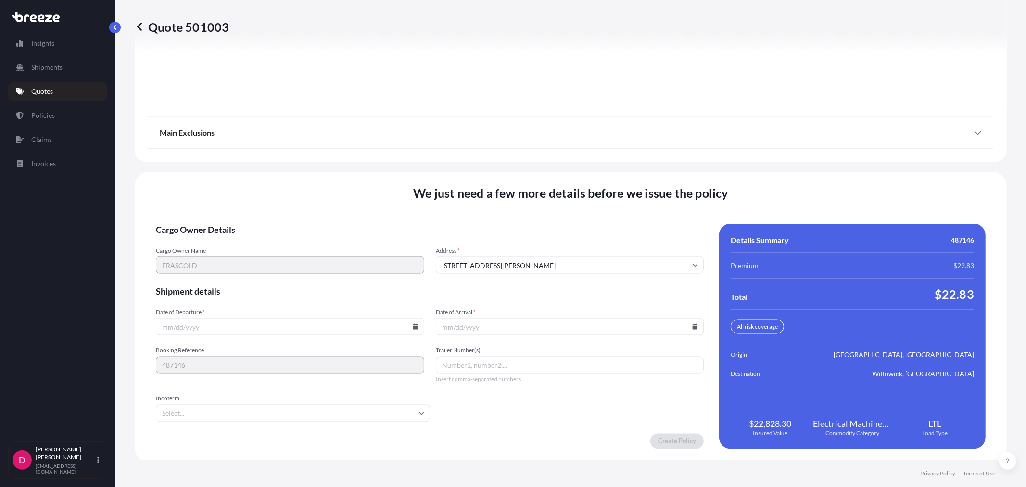
click at [414, 324] on icon at bounding box center [416, 327] width 6 height 6
click at [240, 220] on button "7" at bounding box center [243, 220] width 15 height 15
type input "[DATE]"
click at [693, 324] on icon at bounding box center [695, 327] width 5 height 6
click at [585, 241] on button "17" at bounding box center [588, 238] width 15 height 15
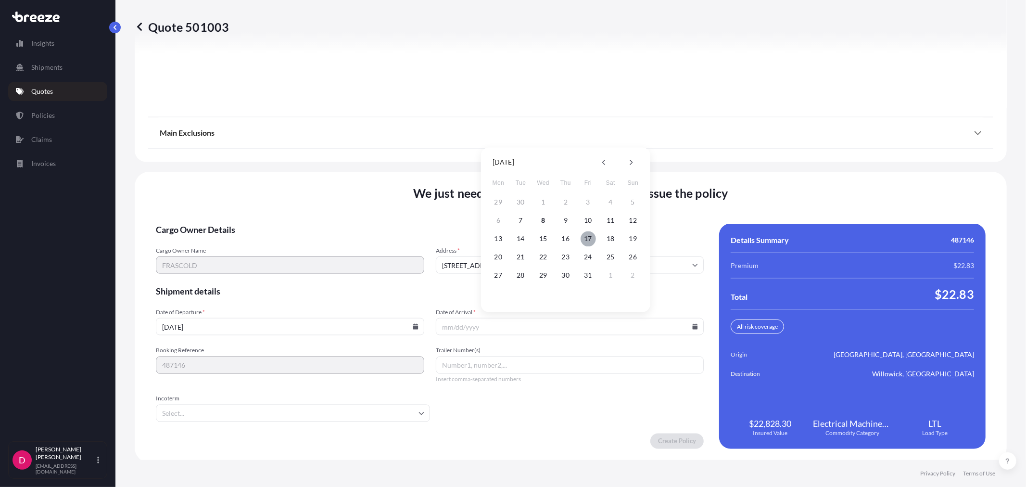
type input "[DATE]"
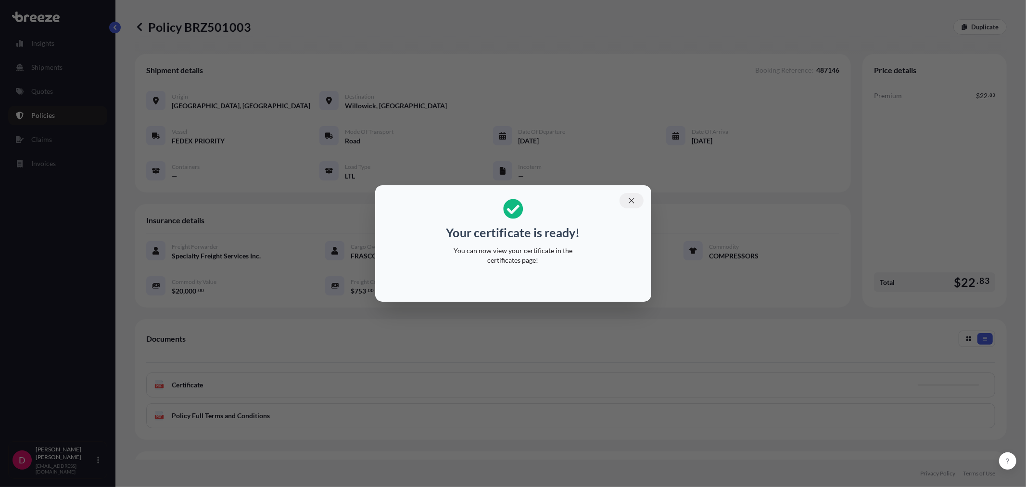
click at [634, 196] on button "button" at bounding box center [632, 200] width 24 height 15
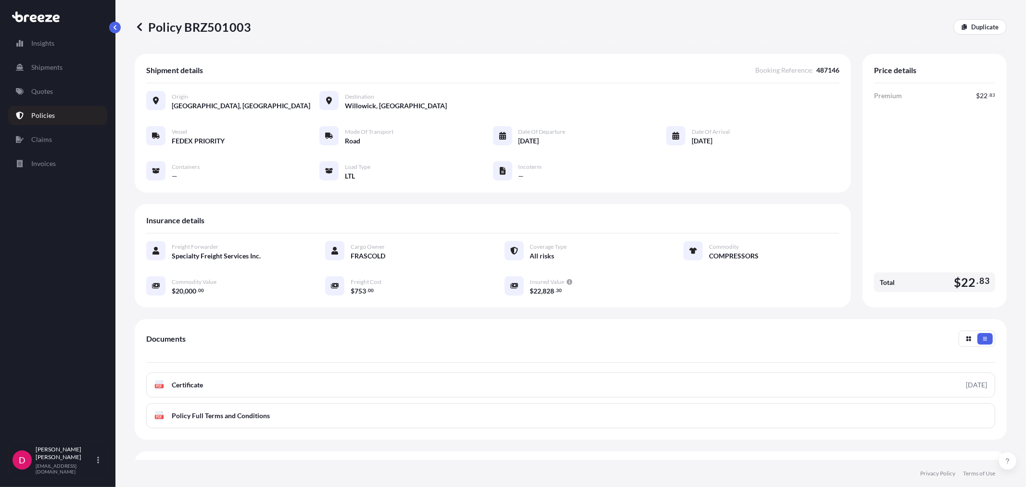
click at [232, 22] on p "Policy BRZ501003" at bounding box center [193, 26] width 116 height 15
copy p "BRZ501003"
click at [65, 96] on link "Quotes" at bounding box center [57, 91] width 99 height 19
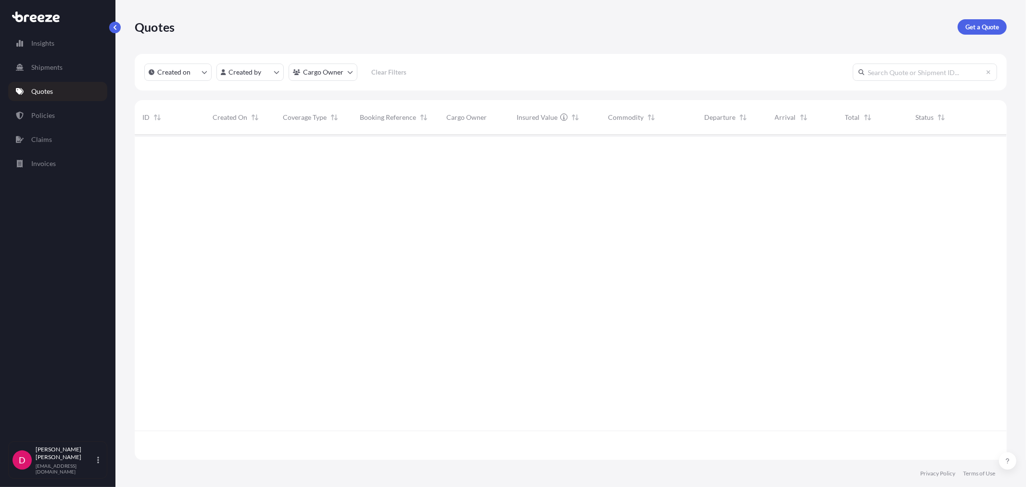
scroll to position [323, 864]
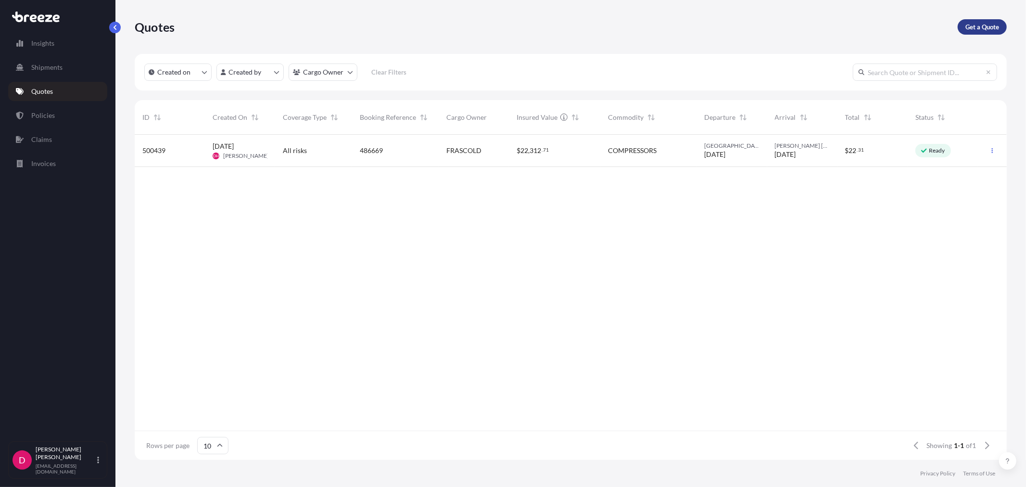
click at [976, 34] on link "Get a Quote" at bounding box center [982, 26] width 49 height 15
select select "Sea"
select select "1"
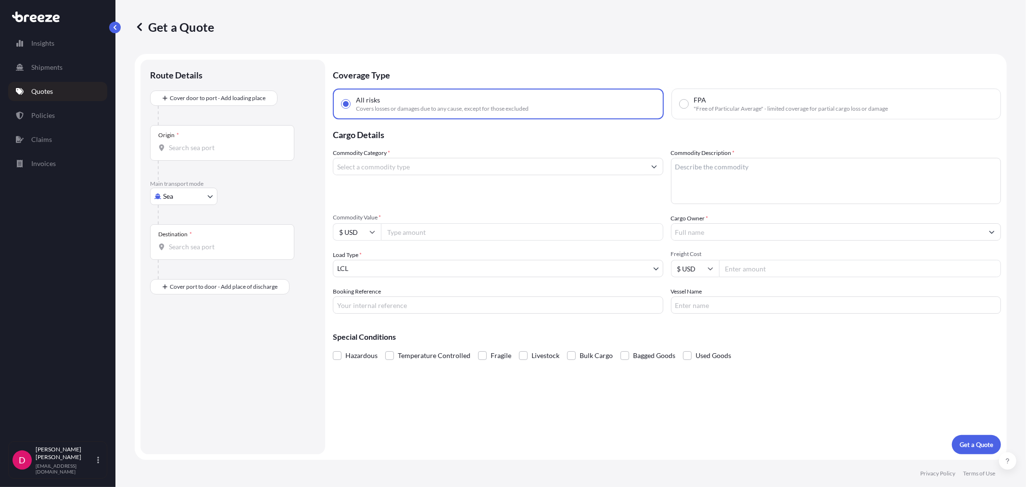
click at [203, 200] on body "Insights Shipments Quotes Policies Claims Invoices D [PERSON_NAME] [EMAIL_ADDRE…" at bounding box center [513, 243] width 1026 height 487
click at [186, 253] on div "Road" at bounding box center [184, 255] width 60 height 17
select select "Road"
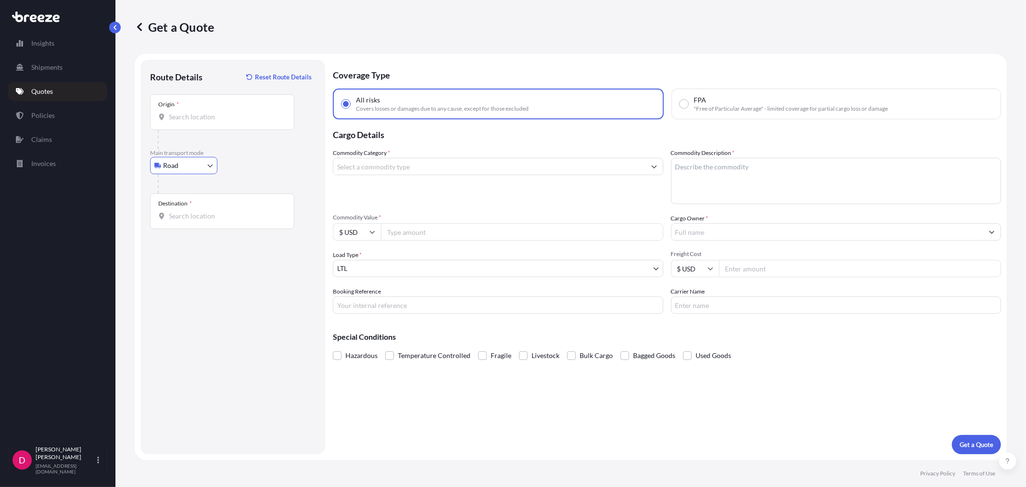
click at [205, 117] on input "Origin *" at bounding box center [226, 117] width 114 height 10
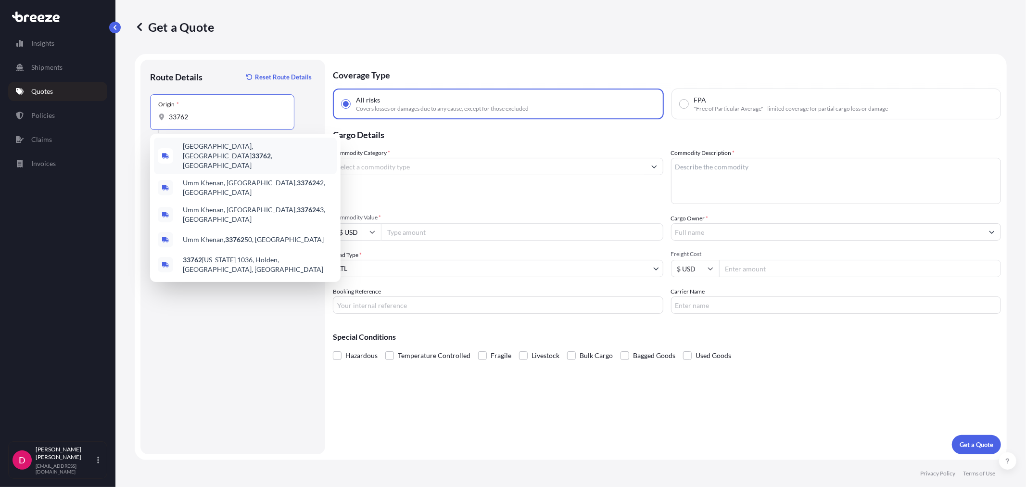
click at [203, 142] on div "[GEOGRAPHIC_DATA] , [GEOGRAPHIC_DATA]" at bounding box center [245, 156] width 183 height 37
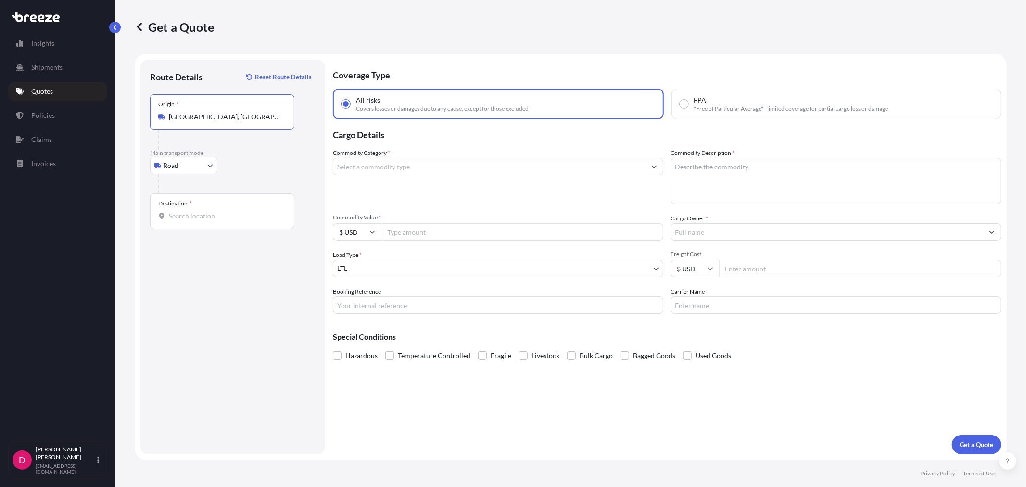
type input "[GEOGRAPHIC_DATA], [GEOGRAPHIC_DATA]"
click at [203, 217] on input "Destination *" at bounding box center [226, 216] width 114 height 10
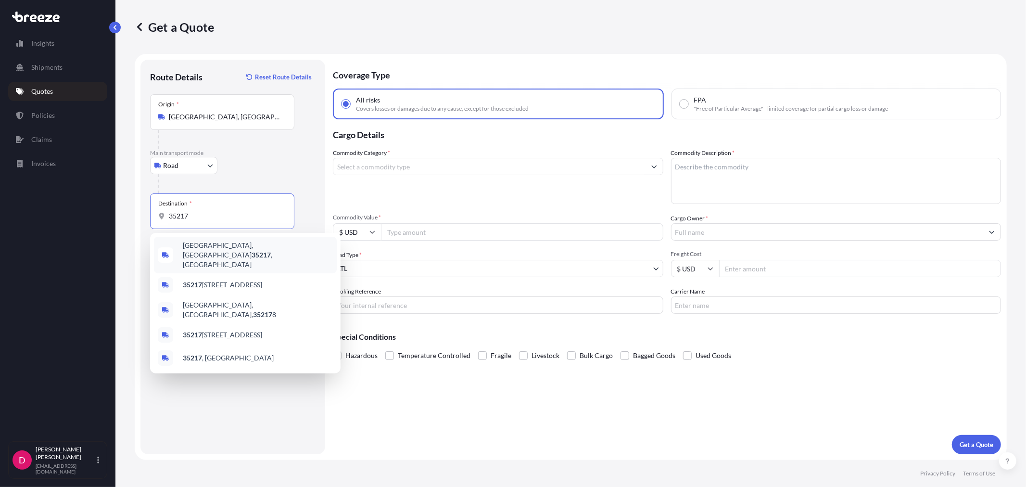
click at [215, 246] on span "[GEOGRAPHIC_DATA], AL 35217 , [GEOGRAPHIC_DATA]" at bounding box center [258, 255] width 150 height 29
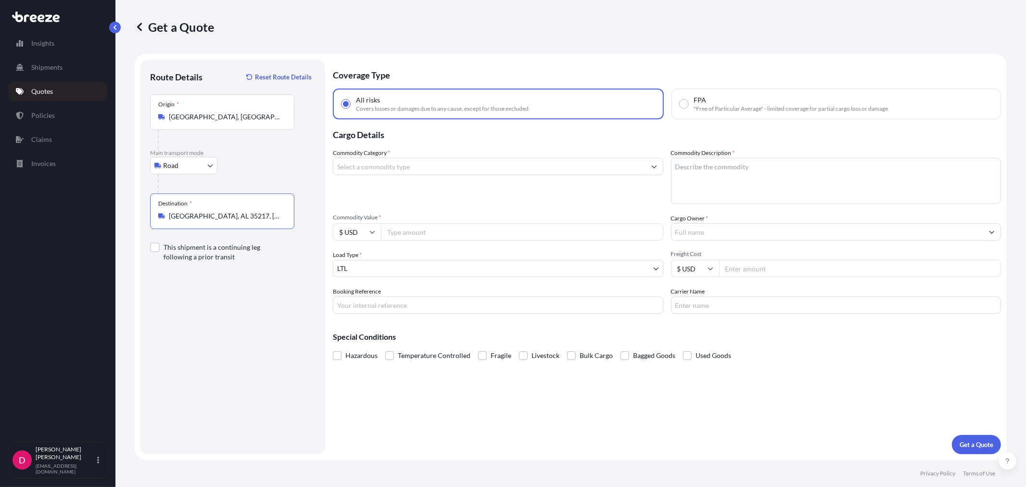
type input "[GEOGRAPHIC_DATA], AL 35217, [GEOGRAPHIC_DATA]"
click at [396, 167] on input "Commodity Category *" at bounding box center [489, 166] width 312 height 17
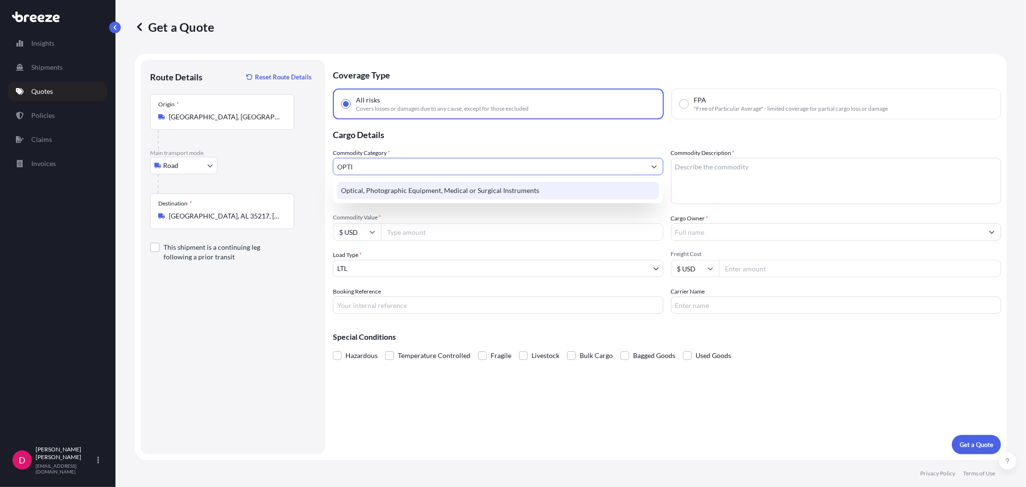
click at [400, 185] on div "Optical, Photographic Equipment, Medical or Surgical Instruments" at bounding box center [497, 190] width 321 height 17
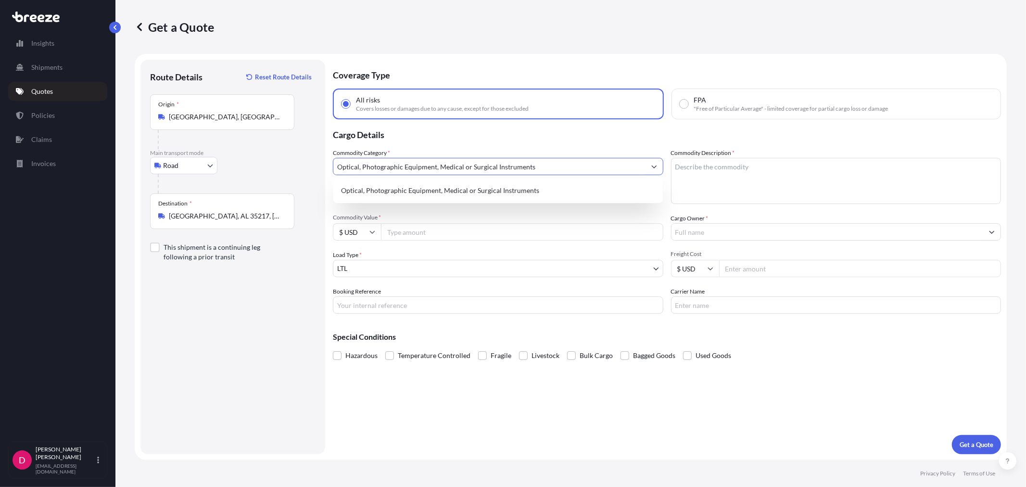
type input "Optical, Photographic Equipment, Medical or Surgical Instruments"
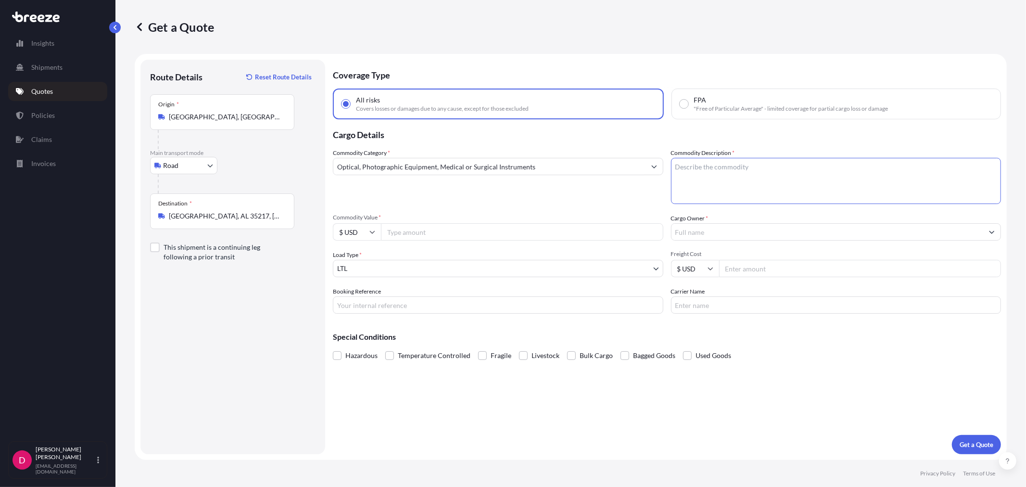
click at [797, 174] on textarea "Commodity Description *" at bounding box center [836, 181] width 330 height 46
type textarea "MEDICAL INSTRUMENTS"
click at [532, 232] on input "Commodity Value *" at bounding box center [522, 231] width 282 height 17
paste input "3533.95"
type input "3533.95"
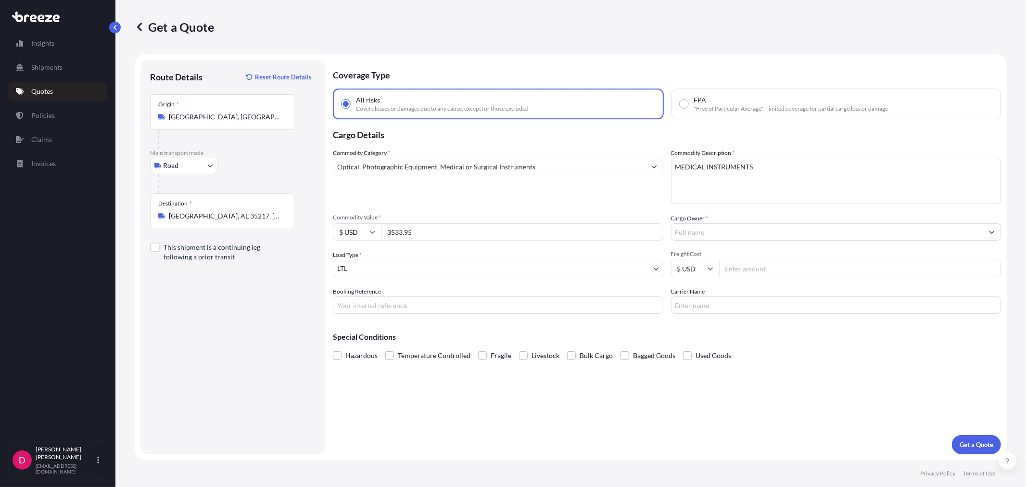
click at [754, 267] on input "Freight Cost" at bounding box center [860, 268] width 282 height 17
type input "194.60"
click at [715, 228] on input "Cargo Owner *" at bounding box center [828, 231] width 312 height 17
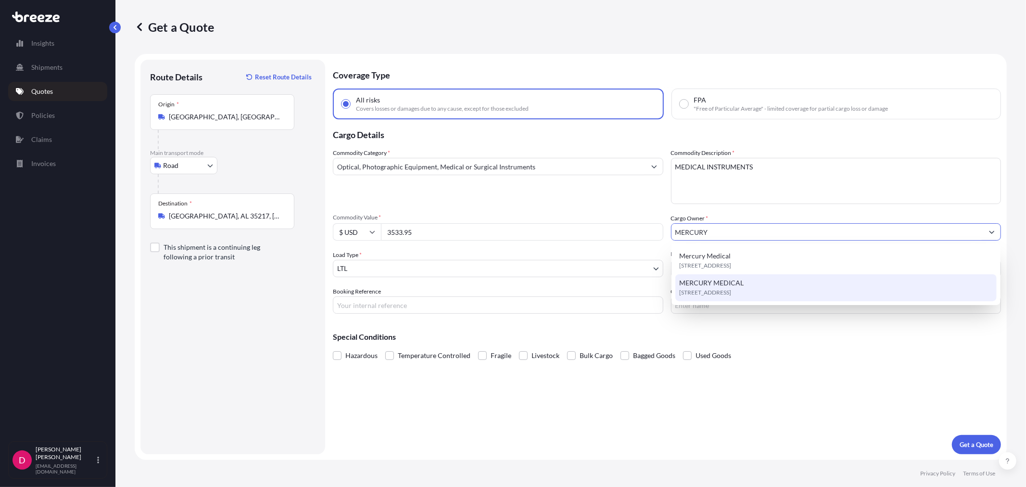
click at [709, 282] on span "MERCURY MEDICAL" at bounding box center [711, 283] width 64 height 10
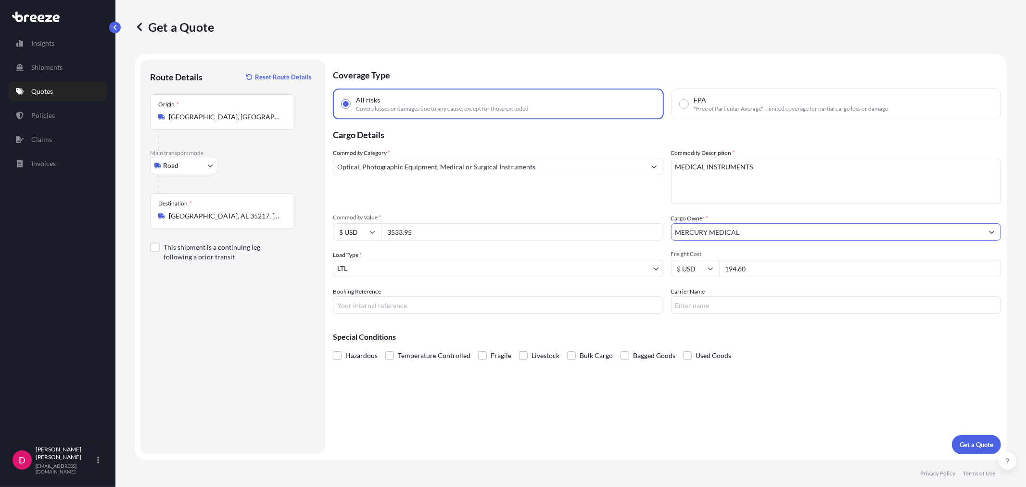
type input "MERCURY MEDICAL"
click at [386, 305] on input "Booking Reference" at bounding box center [498, 304] width 330 height 17
paste input "487134"
type input "487134"
click at [780, 307] on input "Carrier Name" at bounding box center [836, 304] width 330 height 17
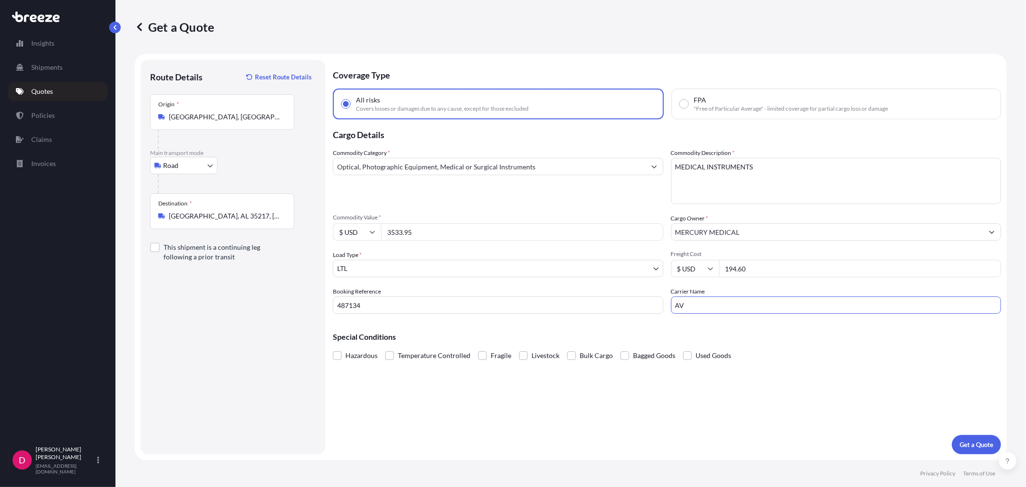
type input "[PERSON_NAME]"
click at [988, 449] on p "Get a Quote" at bounding box center [977, 445] width 34 height 10
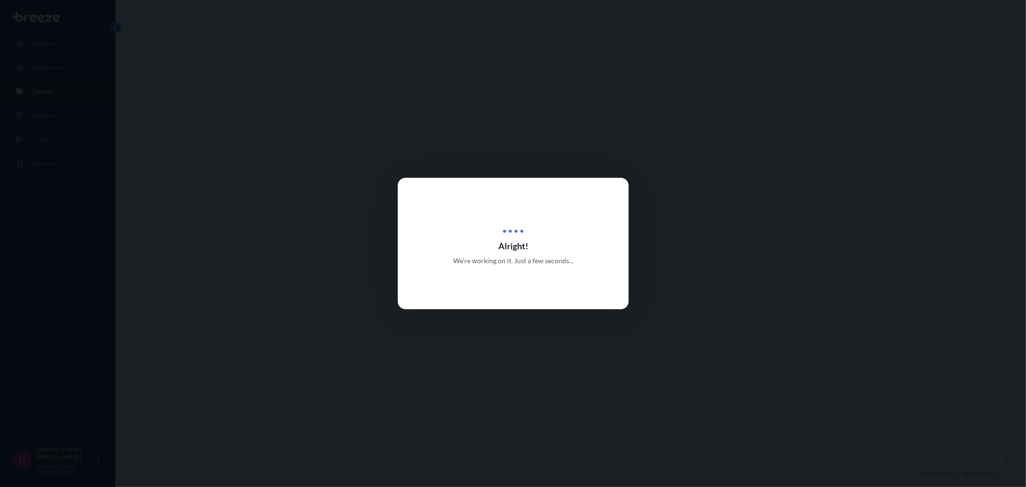
select select "Road"
select select "1"
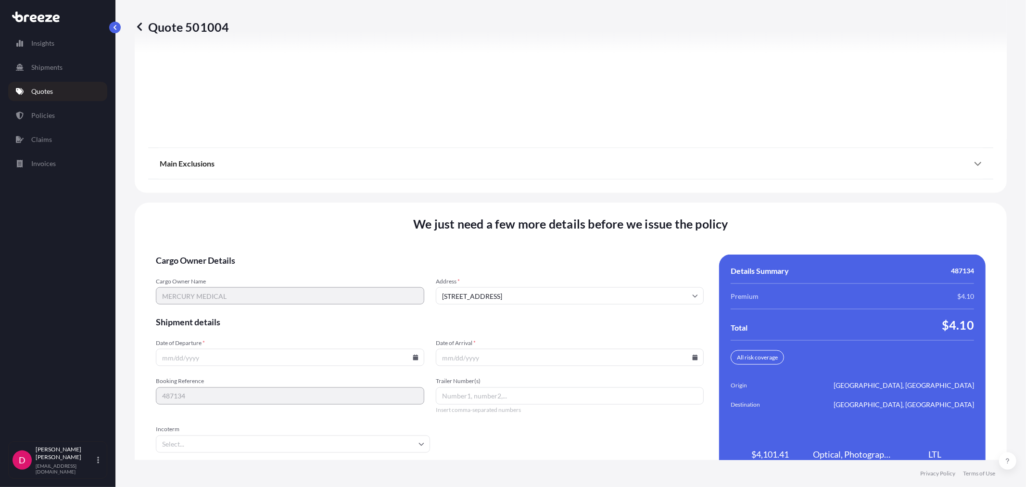
scroll to position [1191, 0]
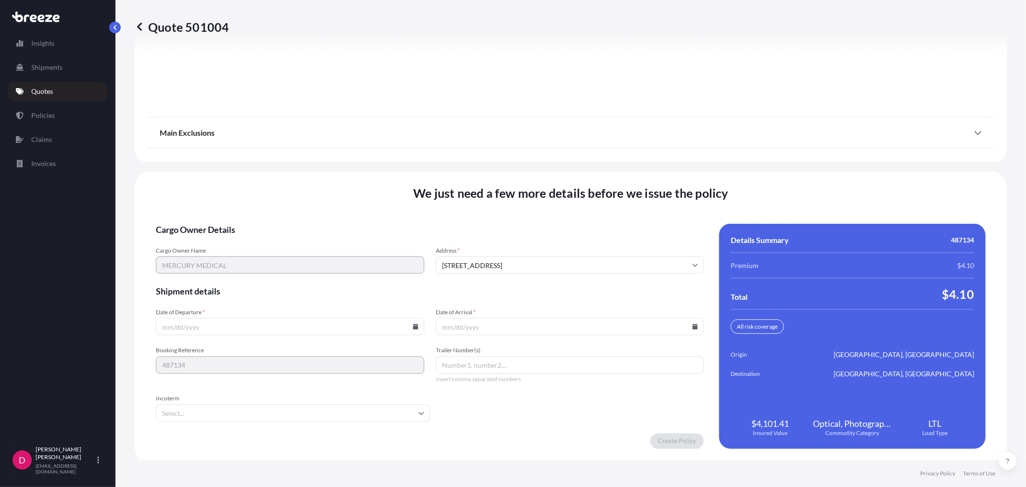
click at [413, 324] on icon at bounding box center [415, 327] width 5 height 6
click at [242, 215] on button "7" at bounding box center [243, 220] width 15 height 15
type input "[DATE]"
click at [694, 323] on input "Date of Arrival *" at bounding box center [570, 326] width 268 height 17
click at [693, 324] on icon at bounding box center [695, 327] width 5 height 6
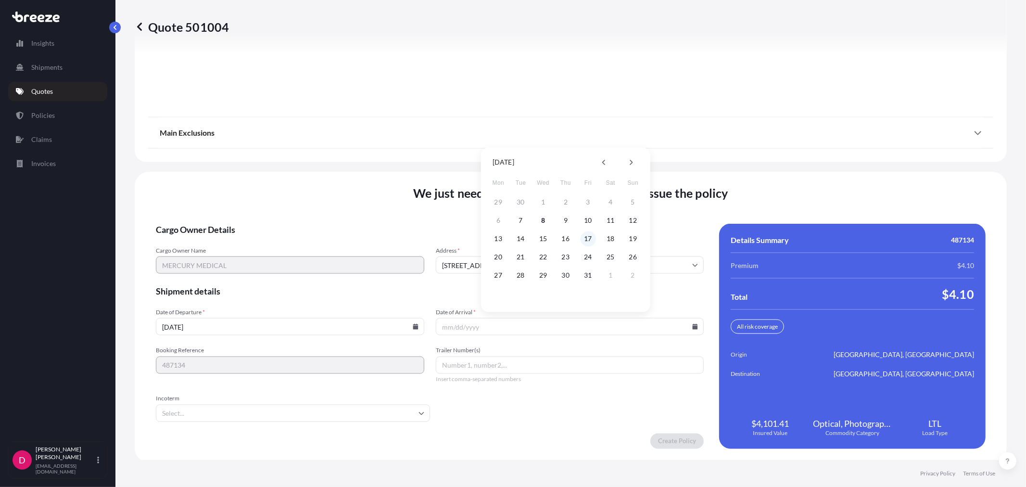
click at [590, 242] on button "17" at bounding box center [588, 238] width 15 height 15
type input "[DATE]"
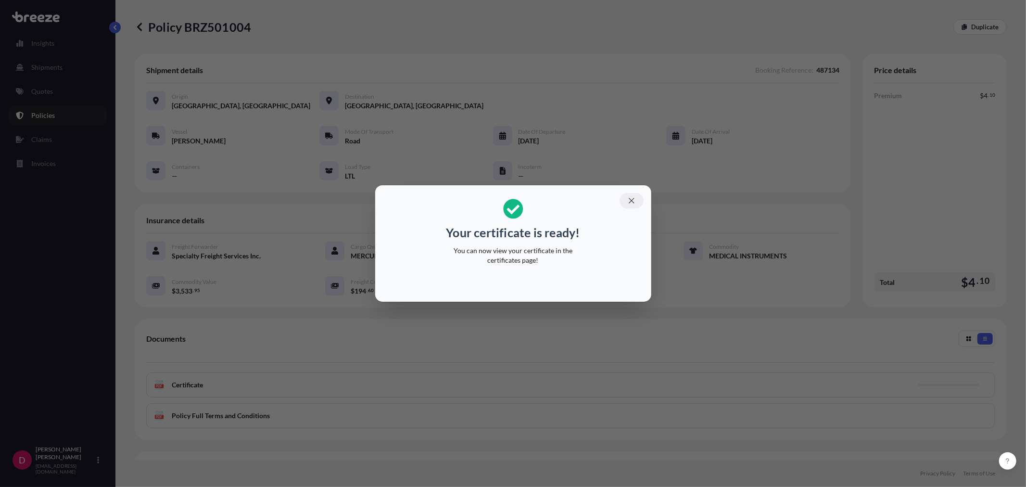
click at [633, 204] on icon "button" at bounding box center [631, 200] width 9 height 9
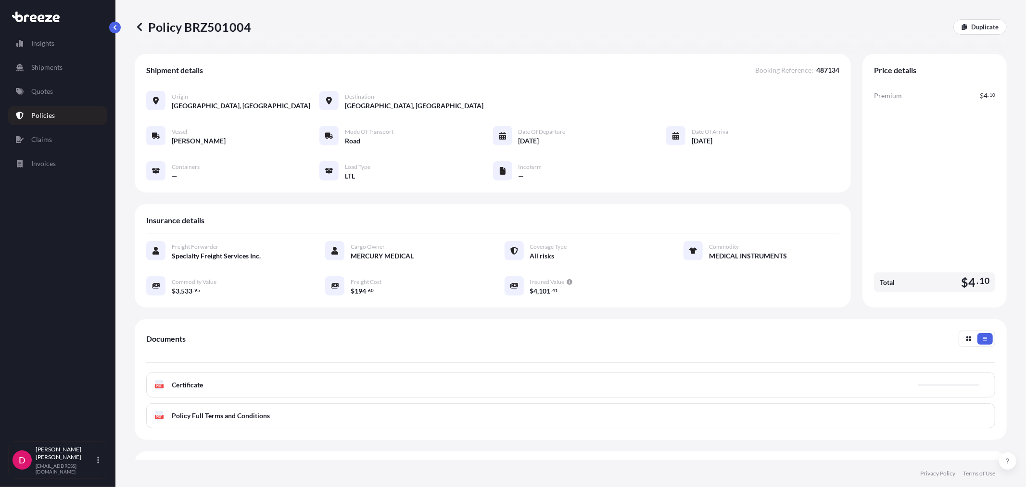
click at [210, 23] on p "Policy BRZ501004" at bounding box center [193, 26] width 116 height 15
copy p "BRZ501004"
